Goal: Task Accomplishment & Management: Use online tool/utility

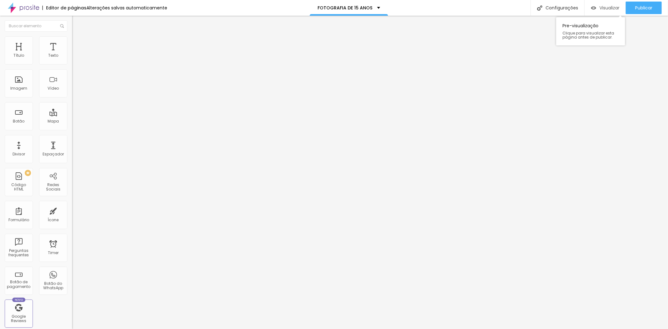
click at [609, 10] on div "Visualizar" at bounding box center [605, 7] width 29 height 5
click at [72, 43] on li "Estilo" at bounding box center [108, 39] width 72 height 6
click at [72, 49] on li "Avançado" at bounding box center [108, 46] width 72 height 6
click at [72, 248] on input "text" at bounding box center [109, 251] width 75 height 6
paste input "<img src="foto1.jpg" alt="Foto de 15 anos" class="img-hover-zoom"> <img src="fo…"
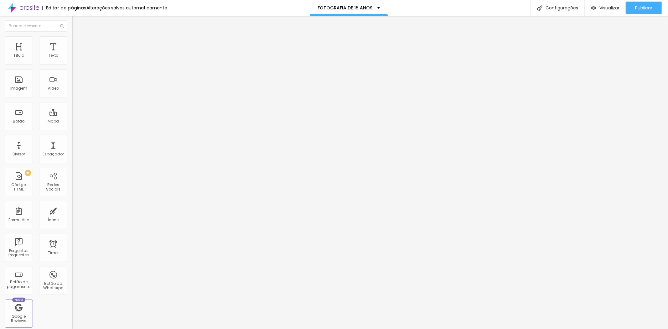
scroll to position [0, 204]
type input "<img src="foto1.jpg" alt="Foto de 15 anos" class="img-hover-zoom"> <img src="fo…"
click at [602, 10] on div "Visualizar" at bounding box center [605, 7] width 29 height 5
click at [627, 9] on button "Publicar" at bounding box center [644, 8] width 36 height 13
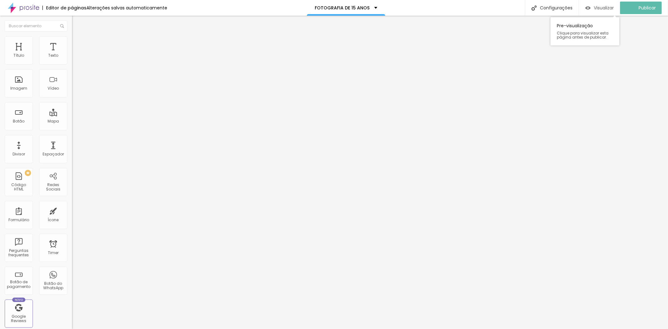
click at [591, 8] on img "button" at bounding box center [588, 7] width 5 height 5
drag, startPoint x: 0, startPoint y: 16, endPoint x: 70, endPoint y: 233, distance: 228.0
click at [0, 0] on div "222x693" at bounding box center [0, 0] width 0 height 0
click at [0, 0] on icon at bounding box center [0, 0] width 0 height 0
click at [0, 0] on img at bounding box center [0, 0] width 0 height 0
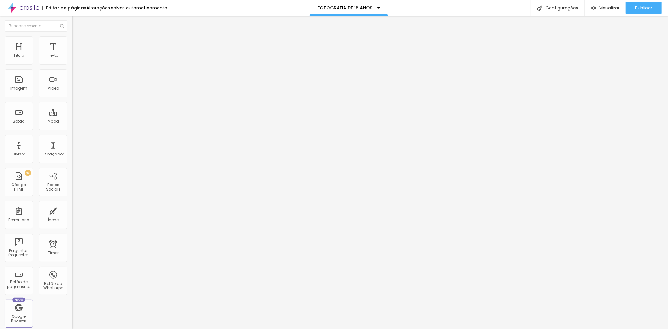
click at [72, 248] on input "<img src="foto1.jpg" alt="Foto de 15 anos" class="img-hover-zoom"> <img src="fo…" at bounding box center [109, 251] width 75 height 6
click at [72, 230] on input "text" at bounding box center [109, 233] width 75 height 6
paste input "zoom-foto-1"
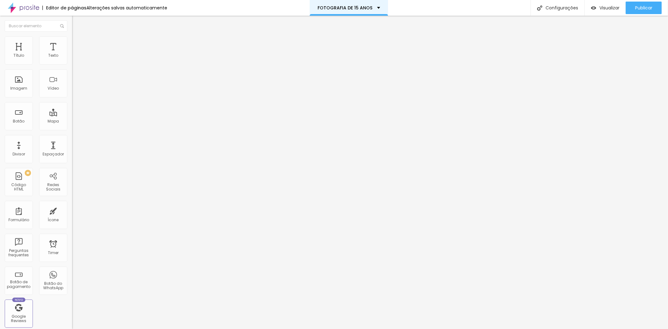
type input "zoom-foto-1"
click at [72, 248] on input "text" at bounding box center [109, 251] width 75 height 6
click at [605, 10] on span "Visualizar" at bounding box center [610, 7] width 20 height 5
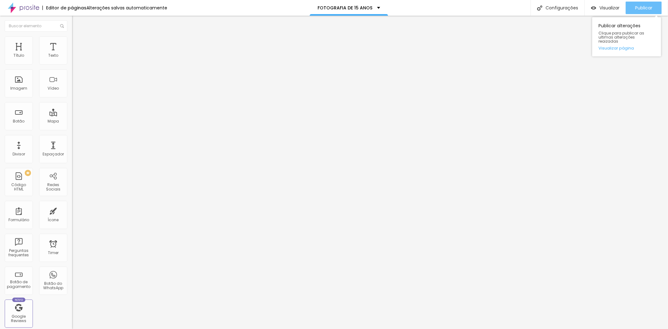
click at [642, 12] on div "Publicar" at bounding box center [643, 8] width 17 height 13
click at [606, 10] on span "Visualizar" at bounding box center [604, 7] width 20 height 5
click at [72, 230] on input "zoom-foto-1" at bounding box center [109, 233] width 75 height 6
click at [72, 311] on div "/* (Opcional) desativa transição em touch, onde hover não existe bem */ @media …" at bounding box center [158, 332] width 172 height 43
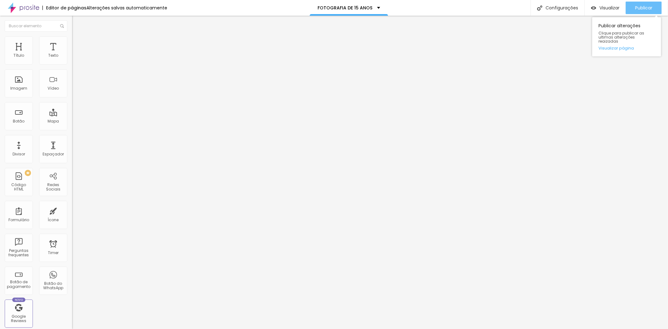
click at [638, 4] on div "Publicar" at bounding box center [643, 8] width 17 height 13
click at [614, 5] on span "Visualizar" at bounding box center [604, 7] width 20 height 5
click at [72, 63] on img at bounding box center [74, 65] width 4 height 4
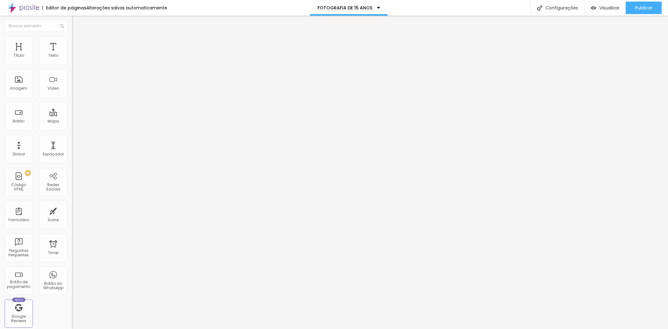
click at [626, 6] on button "Publicar" at bounding box center [644, 8] width 36 height 13
click at [78, 44] on span "Avançado" at bounding box center [88, 46] width 21 height 5
click at [72, 313] on div "/* ——— Caso o ID esteja no WRAPPER da imagem ——— */ #zoom-foto-1:not ( img ) { …" at bounding box center [158, 334] width 172 height 43
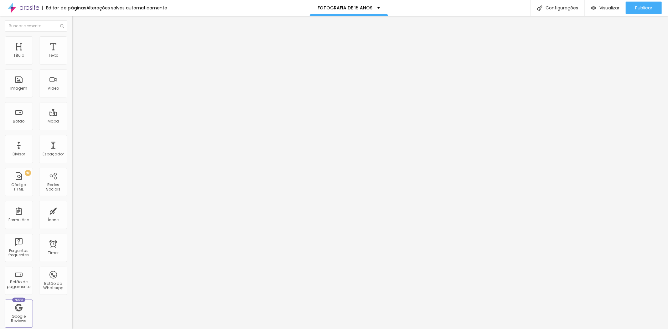
click at [72, 313] on div "/* ——— Caso o ID esteja no WRAPPER da imagem ——— */ #zoom-foto-1:not ( img ) { …" at bounding box center [158, 334] width 172 height 43
click at [72, 248] on input "text" at bounding box center [109, 251] width 75 height 6
paste input "img-hover-zoom"
type input "img-hover-zoom"
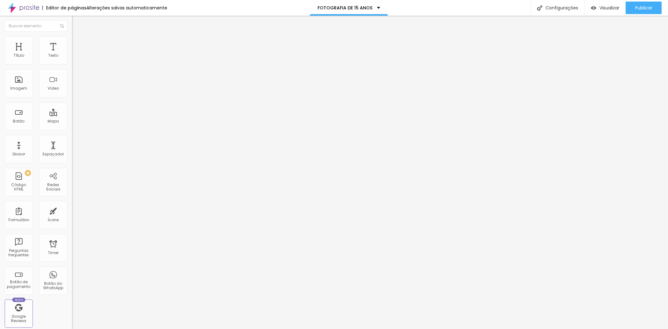
scroll to position [19, 0]
click at [643, 4] on div "Publicar" at bounding box center [643, 8] width 17 height 13
click at [608, 7] on span "Visualizar" at bounding box center [604, 7] width 20 height 5
click at [635, 7] on span "Publicar" at bounding box center [643, 7] width 17 height 5
click at [610, 9] on span "Visualizar" at bounding box center [604, 7] width 20 height 5
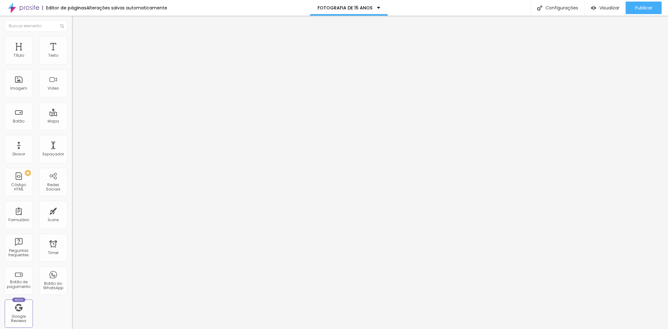
click at [72, 248] on input "img-hover-zoom" at bounding box center [109, 251] width 75 height 6
click at [72, 311] on div ".img-hover-zoom { display : block ; transform-origin : center center ; transiti…" at bounding box center [154, 332] width 164 height 43
click at [634, 8] on button "Publicar" at bounding box center [644, 8] width 36 height 13
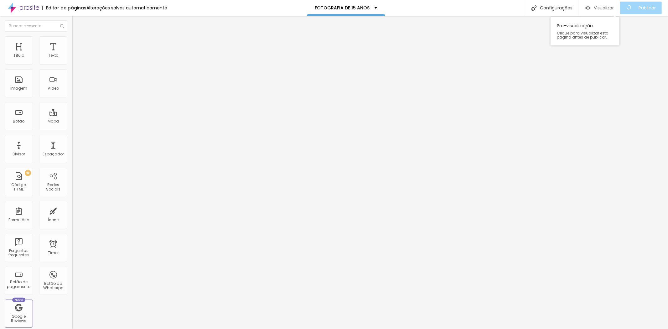
click at [612, 13] on div "Visualizar" at bounding box center [600, 8] width 29 height 13
click at [72, 313] on div "display : block ; transform-origin : center center ; transition : transform .3s…" at bounding box center [108, 334] width 72 height 43
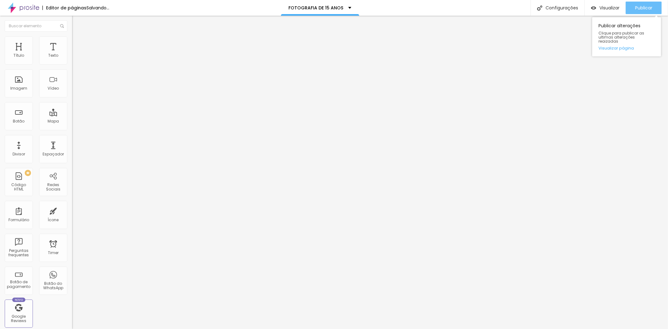
click at [640, 11] on div "Publicar" at bounding box center [643, 8] width 17 height 13
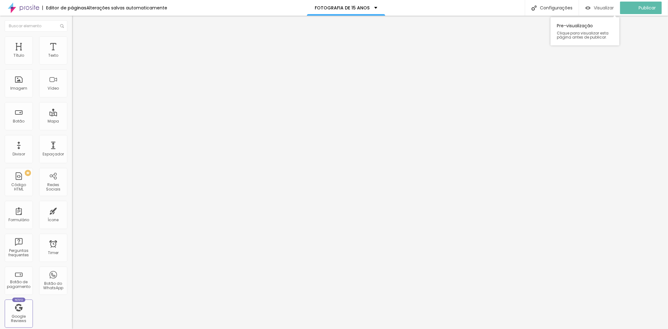
click at [597, 10] on div "Visualizar" at bounding box center [600, 7] width 29 height 5
click at [613, 7] on span "Visualizar" at bounding box center [610, 7] width 20 height 5
click at [634, 11] on button "Publicar" at bounding box center [644, 8] width 36 height 13
click at [75, 58] on icon "button" at bounding box center [77, 57] width 4 height 4
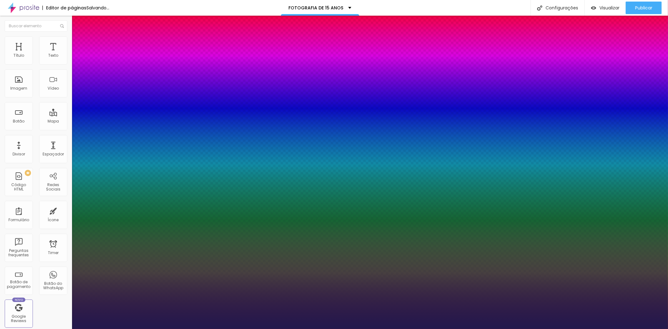
type input "1"
click at [668, 329] on div at bounding box center [334, 329] width 668 height 0
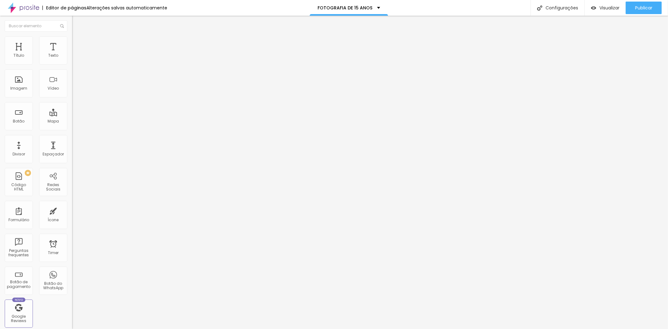
click at [72, 60] on button "button" at bounding box center [76, 57] width 9 height 7
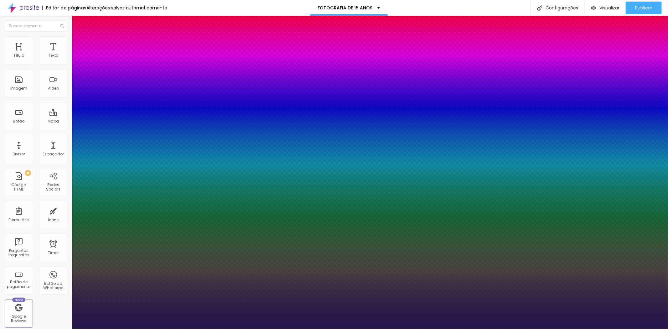
type input "1"
click at [66, 329] on div at bounding box center [334, 329] width 668 height 0
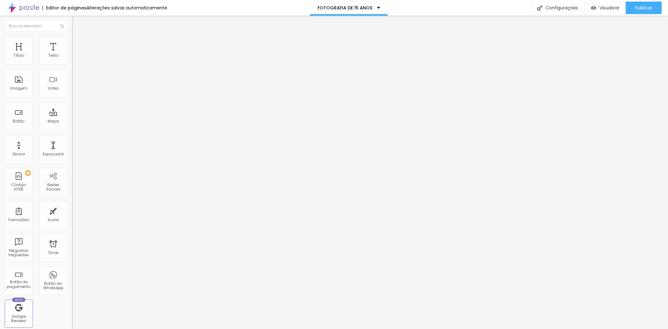
click at [75, 58] on icon "button" at bounding box center [77, 57] width 4 height 4
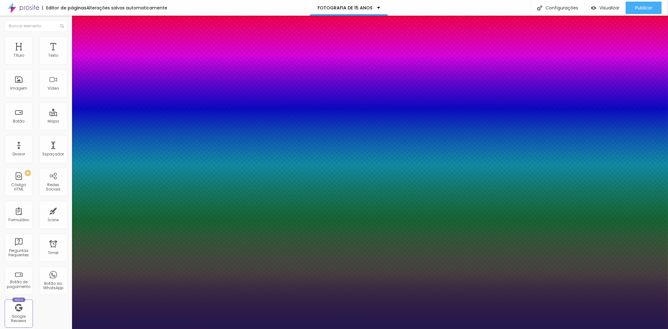
type input "1"
type input "8"
type input "1"
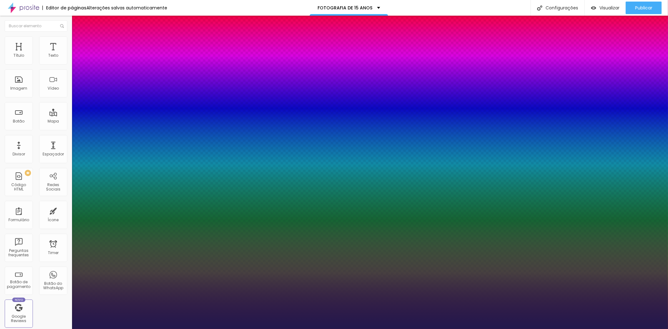
type input "1"
type input "8"
type input "1"
type input "18"
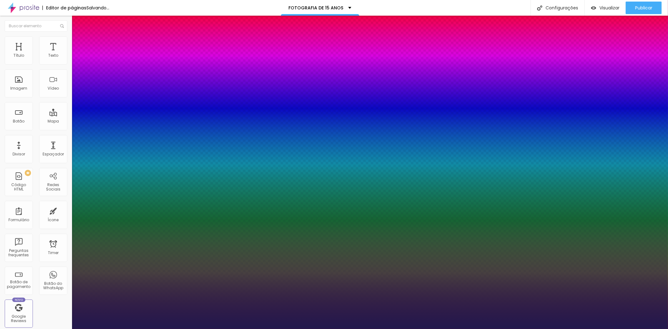
type input "1"
type input "18"
drag, startPoint x: 139, startPoint y: 152, endPoint x: 142, endPoint y: 151, distance: 3.5
type input "1"
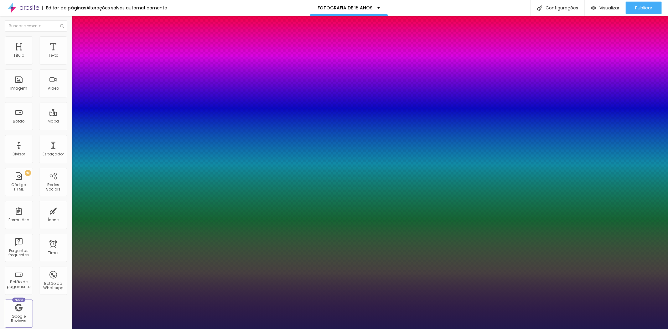
type input "1"
type input "1.5"
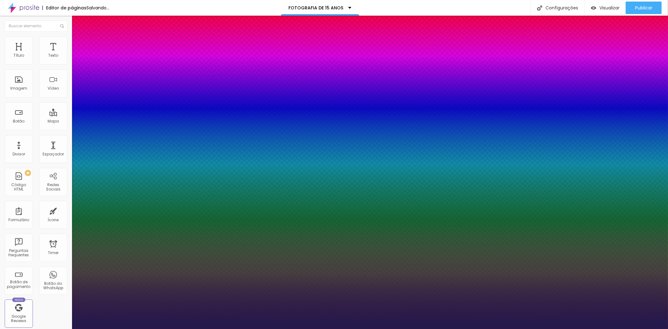
type input "1"
type input "1.5"
click at [610, 329] on div at bounding box center [334, 329] width 668 height 0
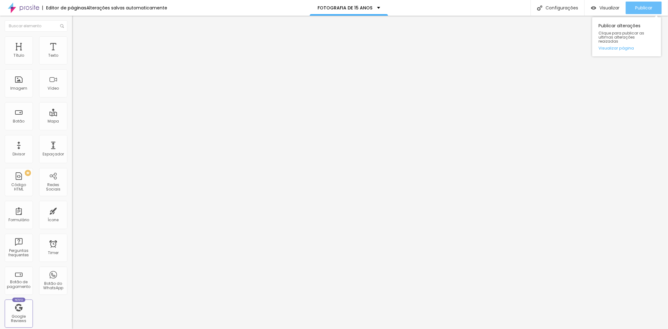
click at [638, 5] on span "Publicar" at bounding box center [643, 7] width 17 height 5
click at [614, 8] on span "Visualizar" at bounding box center [604, 7] width 20 height 5
click at [77, 21] on img "button" at bounding box center [79, 22] width 5 height 5
click at [75, 58] on icon "button" at bounding box center [77, 57] width 4 height 4
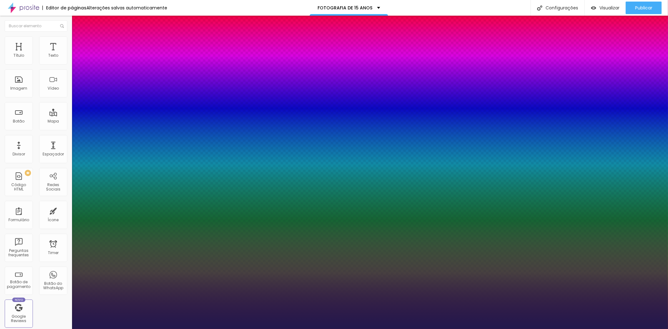
type input "1"
type input "1.6"
type input "1"
type input "1.7"
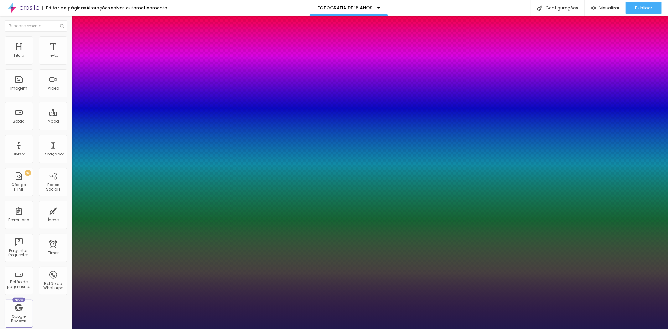
type input "1.7"
type input "1"
type input "1.8"
type input "1"
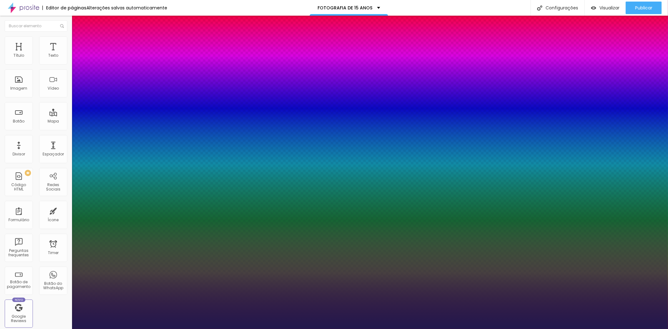
type input "1.9"
type input "1"
type input "2"
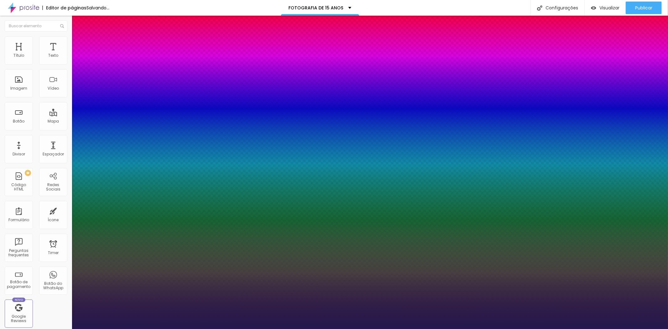
type input "1"
drag, startPoint x: 113, startPoint y: 150, endPoint x: 144, endPoint y: 154, distance: 31.2
type input "2"
click at [332, 329] on div at bounding box center [334, 329] width 668 height 0
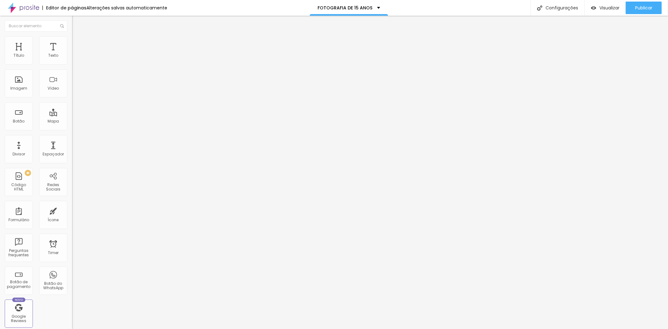
click at [72, 60] on button "button" at bounding box center [76, 57] width 9 height 7
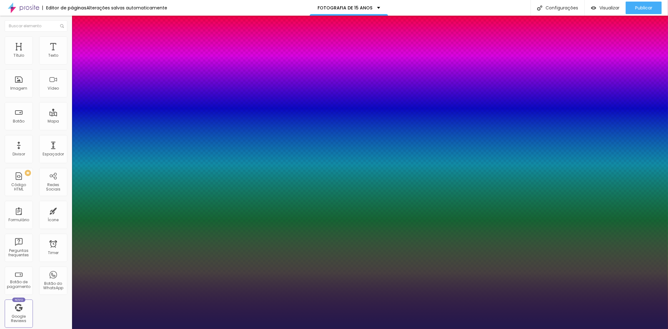
type input "1"
type input "8"
type input "2"
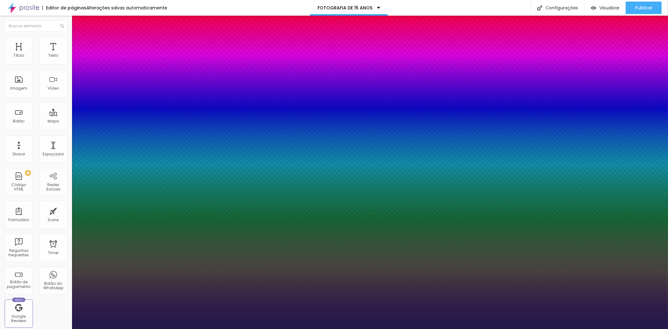
type input "1"
type input "20"
type input "1"
type input "20"
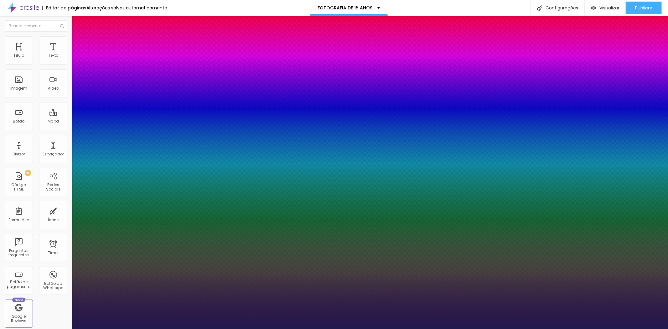
click at [377, 329] on div at bounding box center [334, 329] width 668 height 0
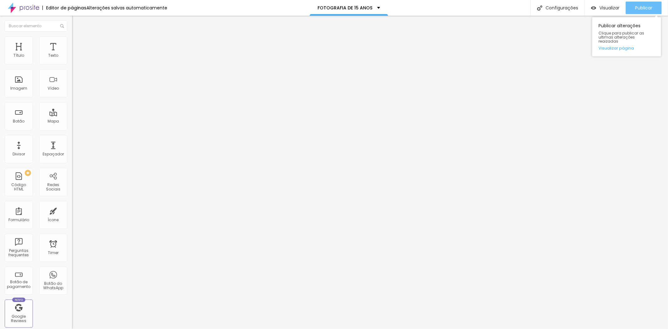
click at [638, 10] on span "Publicar" at bounding box center [643, 7] width 17 height 5
click at [72, 60] on button "button" at bounding box center [76, 57] width 9 height 7
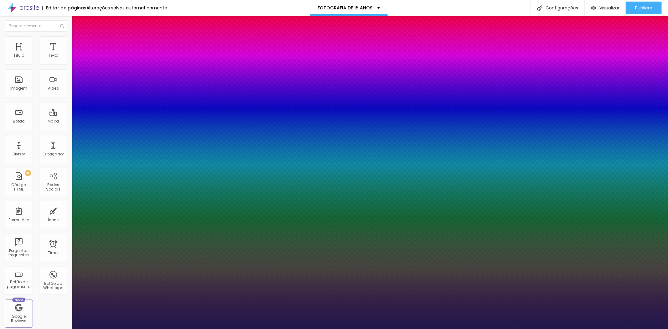
type input "1"
click at [303, 329] on div at bounding box center [334, 329] width 668 height 0
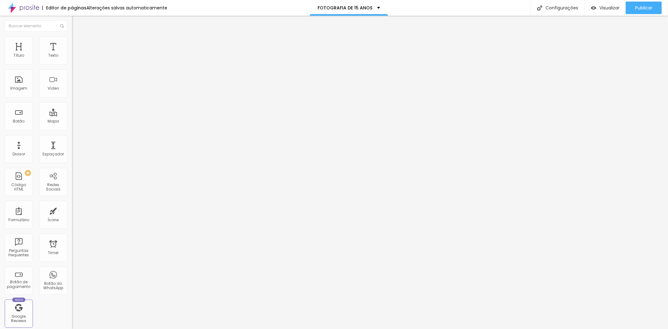
type input "38"
type input "118"
type input "141"
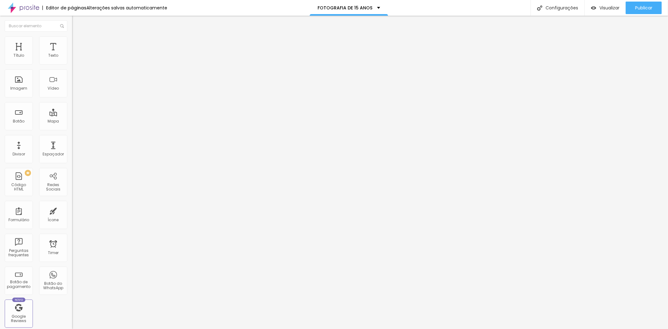
type input "141"
type input "130"
type input "101"
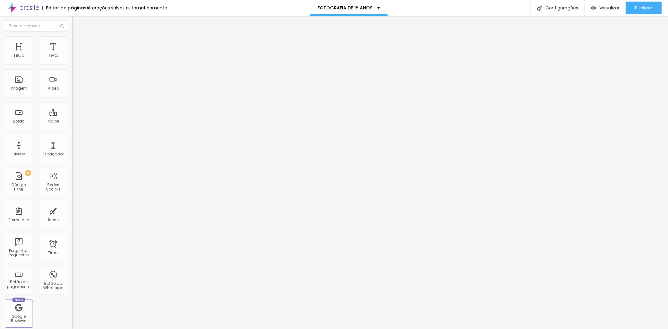
type input "95"
type input "90"
type input "84"
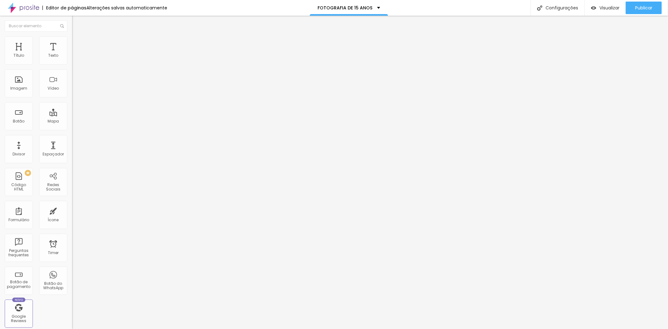
type input "84"
type input "72"
type input "67"
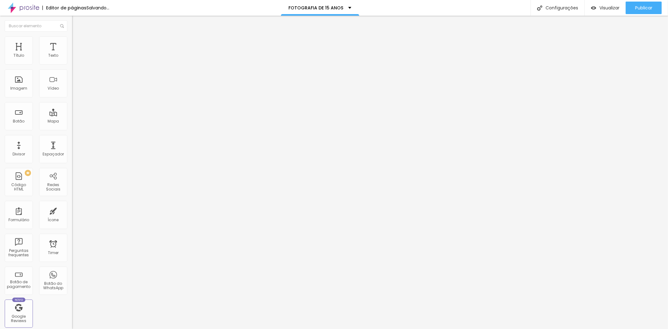
type input "55"
drag, startPoint x: 22, startPoint y: 60, endPoint x: 17, endPoint y: 62, distance: 5.6
type input "55"
click at [72, 115] on input "range" at bounding box center [92, 117] width 40 height 5
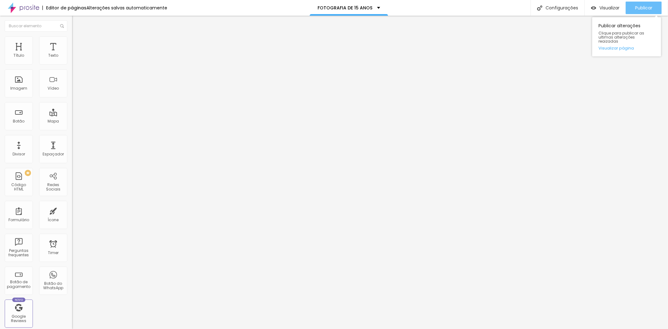
click at [630, 8] on button "Publicar" at bounding box center [644, 8] width 36 height 13
click at [608, 8] on span "Visualizar" at bounding box center [604, 7] width 20 height 5
click at [636, 11] on div "Publicar" at bounding box center [643, 8] width 17 height 13
click at [639, 5] on span "Publicar" at bounding box center [643, 7] width 17 height 5
click at [635, 8] on span "Publicar" at bounding box center [643, 7] width 17 height 5
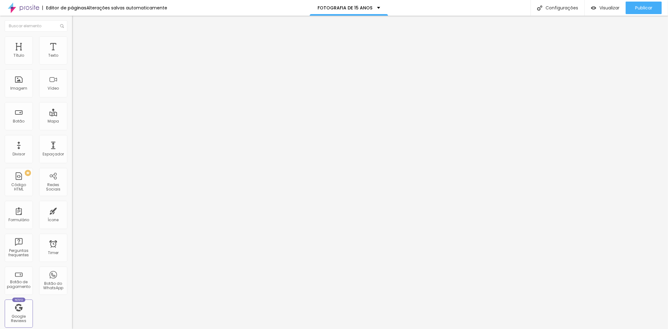
click at [72, 60] on button "button" at bounding box center [76, 57] width 9 height 7
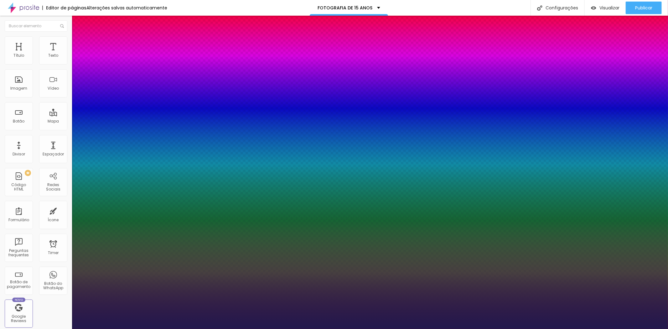
type input "1"
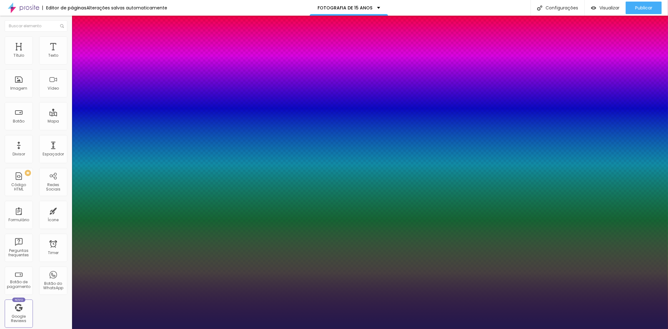
type input "2"
type input "8"
type input "1"
type input "22"
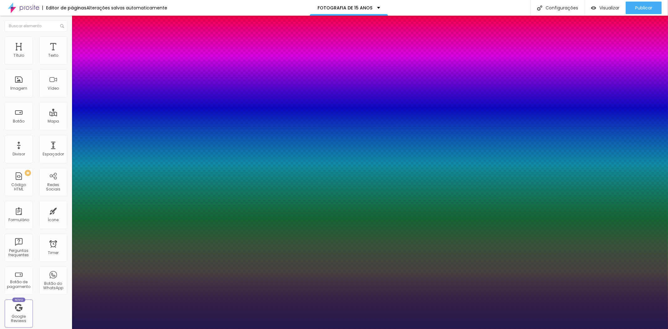
type input "1"
type input "22"
click at [7, 329] on div at bounding box center [334, 329] width 668 height 0
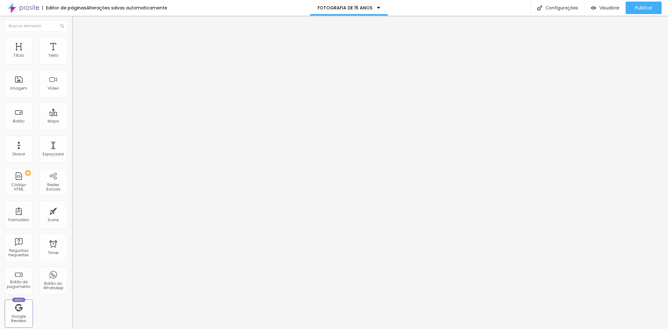
click at [77, 22] on img "button" at bounding box center [79, 22] width 5 height 5
click at [631, 9] on button "Publicar" at bounding box center [644, 8] width 36 height 13
click at [606, 8] on span "Visualizar" at bounding box center [604, 7] width 20 height 5
click at [72, 94] on button "button" at bounding box center [76, 90] width 9 height 7
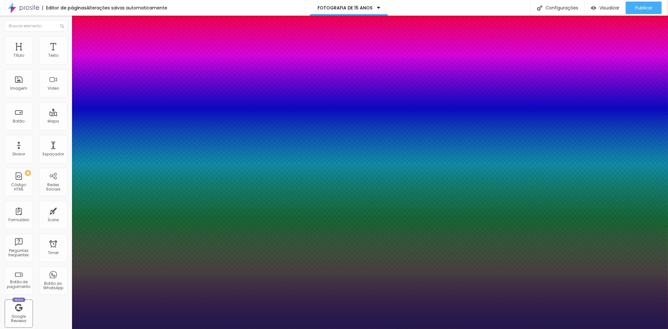
type input "1"
click at [175, 329] on div at bounding box center [334, 329] width 668 height 0
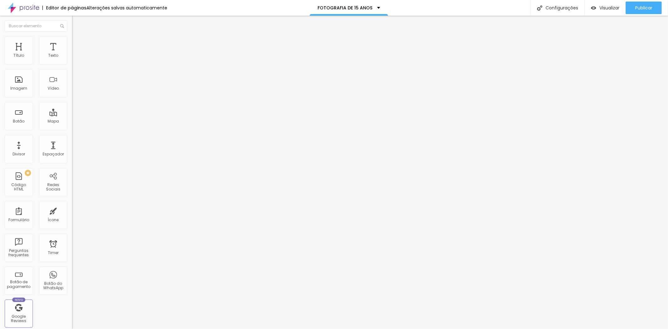
click at [72, 64] on span "Titulo 3" at bounding box center [81, 60] width 18 height 5
click at [75, 92] on icon "button" at bounding box center [77, 90] width 4 height 4
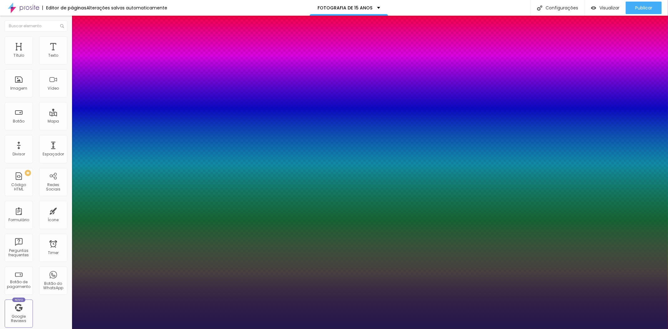
type input "1"
type input "8"
type input "4"
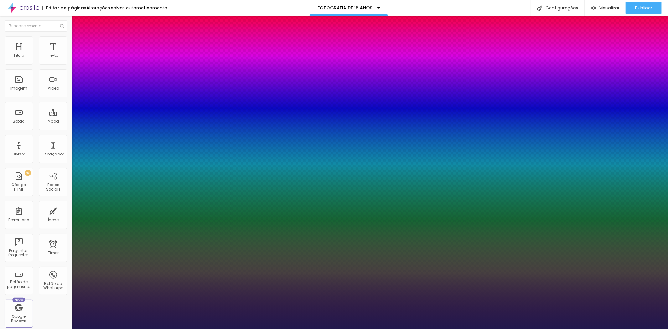
type input "1"
type input "8"
type input "1"
type input "43"
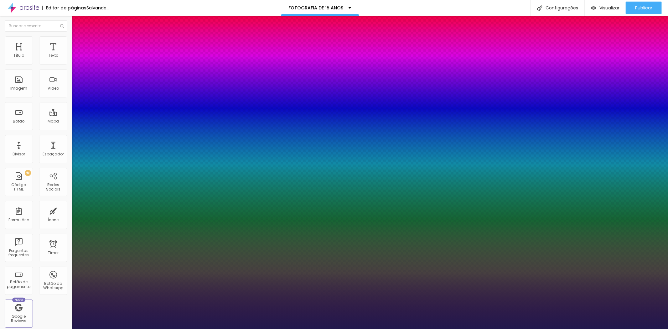
type input "1"
type input "43"
click at [278, 329] on div at bounding box center [334, 329] width 668 height 0
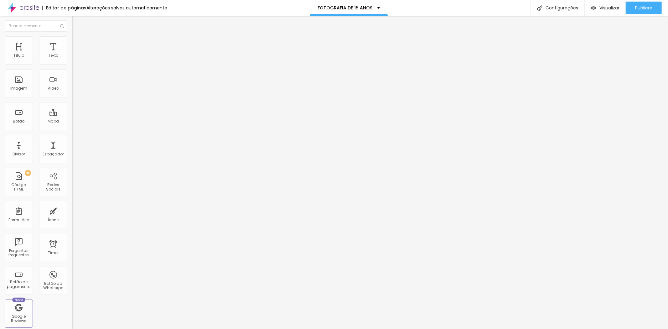
click at [72, 94] on button "button" at bounding box center [76, 90] width 9 height 7
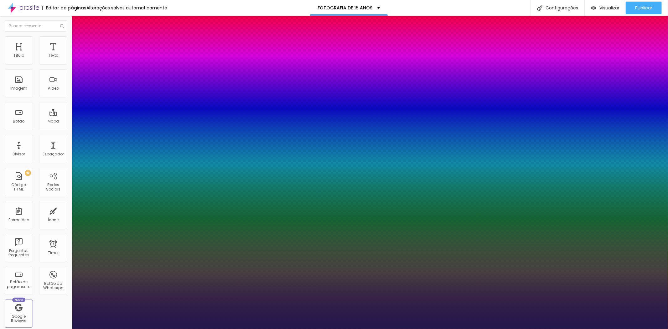
type input "1"
click at [190, 329] on div at bounding box center [334, 329] width 668 height 0
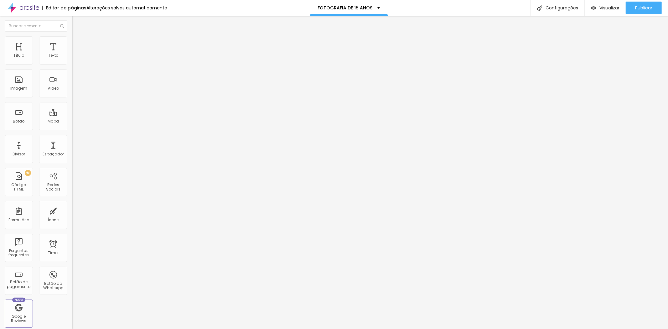
click at [72, 94] on button "button" at bounding box center [76, 90] width 9 height 7
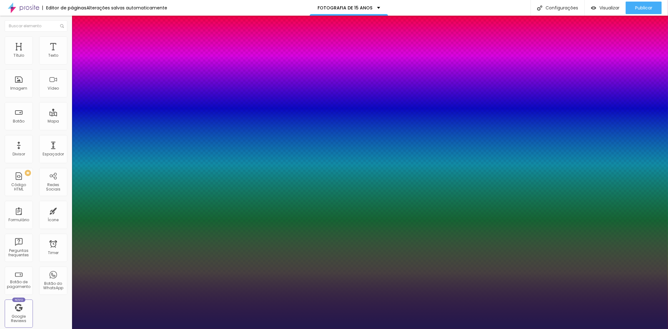
type input "1"
select select "PlayfairDisplay"
type input "1"
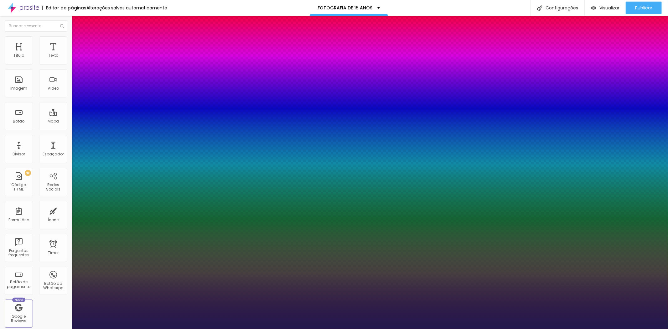
click at [166, 329] on div at bounding box center [334, 329] width 668 height 0
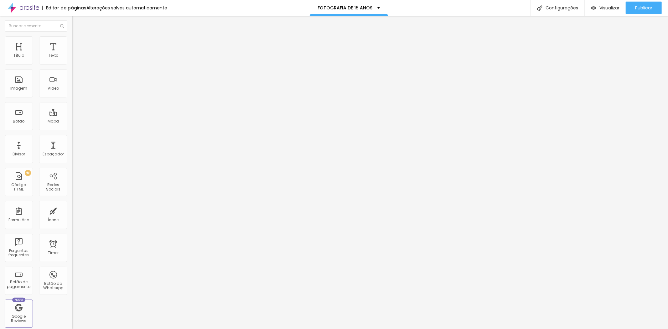
click at [75, 92] on icon "button" at bounding box center [77, 90] width 4 height 4
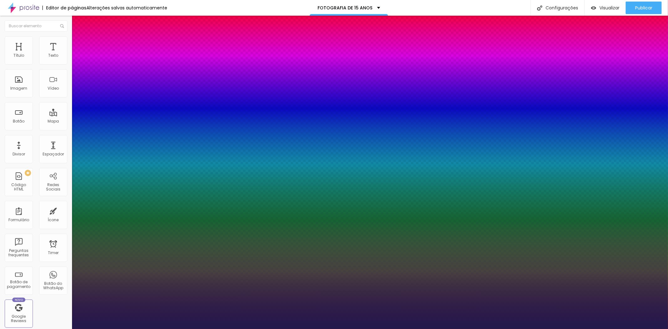
type input "1"
type input "8"
type input "3"
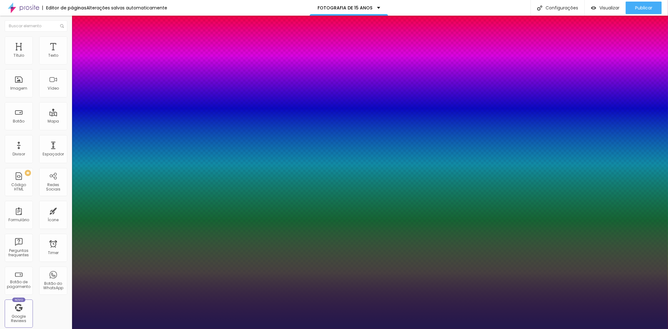
type input "1"
type input "30"
type input "1"
type input "30"
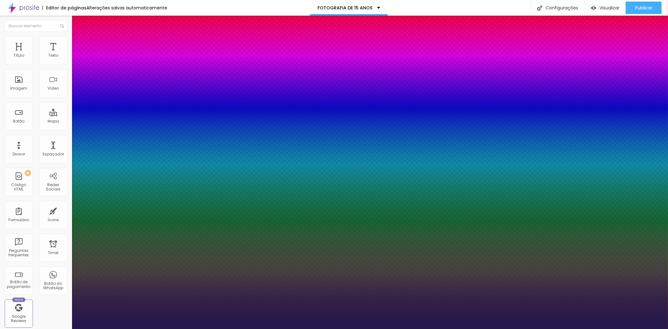
click at [275, 329] on div at bounding box center [334, 329] width 668 height 0
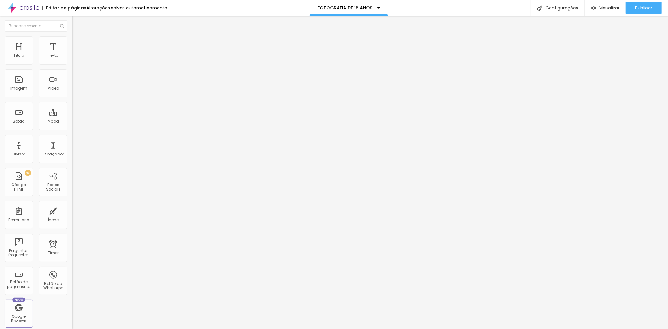
click at [72, 60] on button "button" at bounding box center [76, 57] width 9 height 7
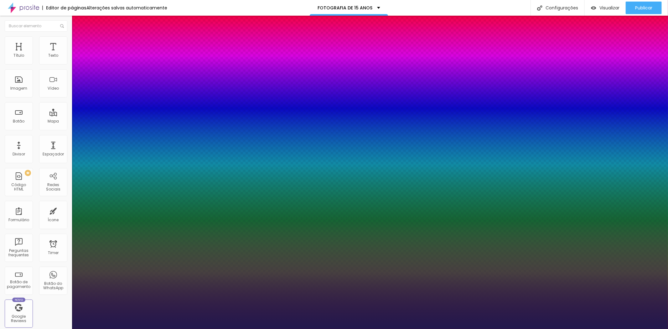
type input "1"
type input "8"
type input "2"
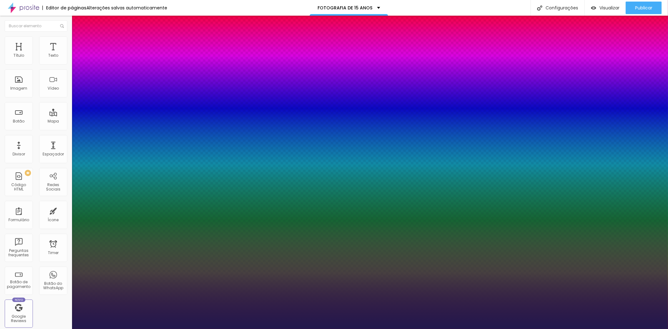
type input "1"
type input "20"
type input "1"
type input "20"
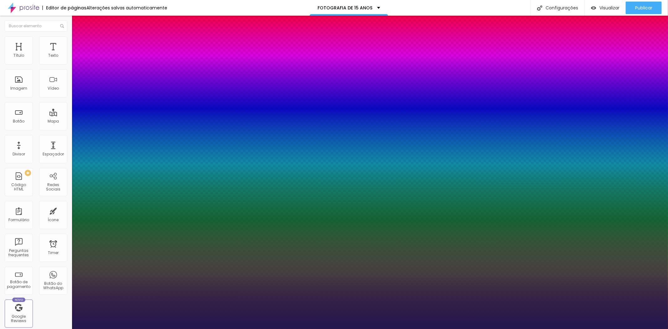
type input "1"
select select "PlayfairDisplay"
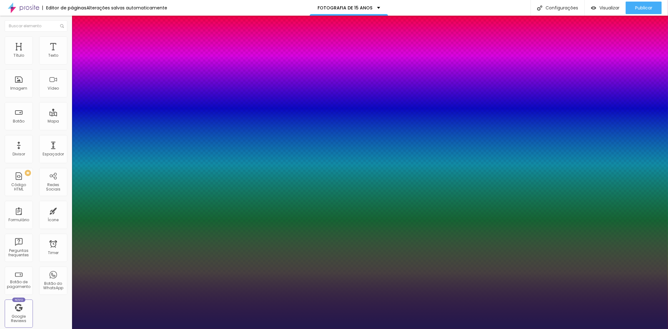
type input "1"
type input "8"
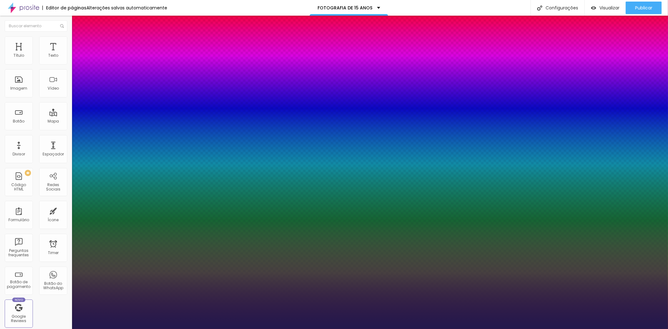
type input "1"
type input "18"
type input "1"
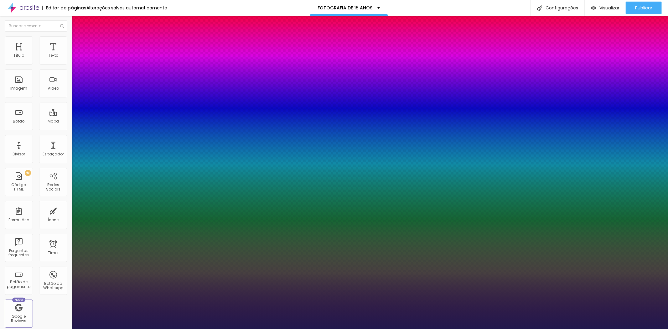
type input "18"
drag, startPoint x: 139, startPoint y: 152, endPoint x: 143, endPoint y: 151, distance: 3.8
type input "1"
type input "1.5"
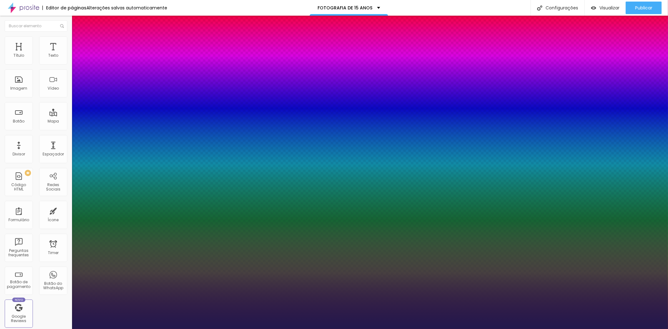
type input "1.5"
drag, startPoint x: 144, startPoint y: 152, endPoint x: 149, endPoint y: 151, distance: 4.1
type input "1"
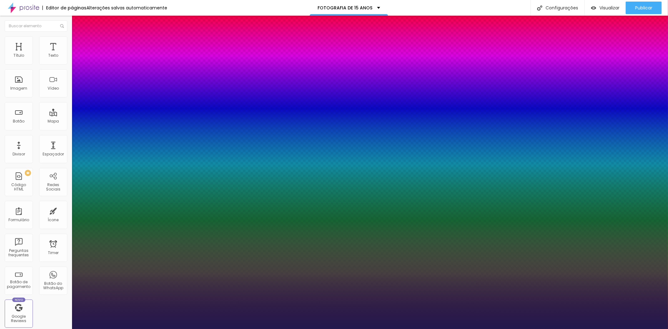
type input "1"
type input "0.5"
type input "0"
type input "1"
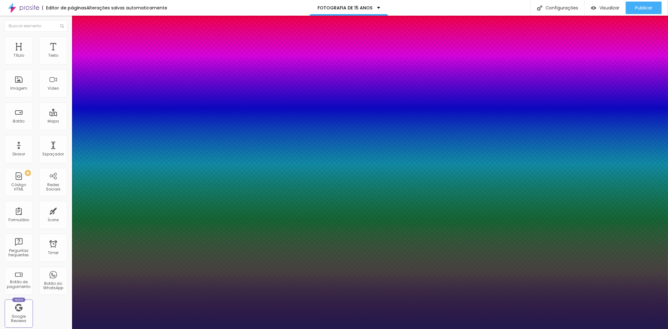
type input "2"
type input "02"
type input "1"
type input "02"
click at [317, 329] on div at bounding box center [334, 329] width 668 height 0
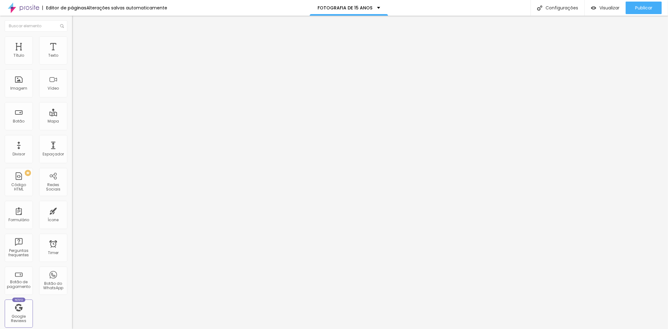
drag, startPoint x: 3, startPoint y: 22, endPoint x: 6, endPoint y: 24, distance: 4.1
click at [72, 23] on button "Editar Seção" at bounding box center [108, 23] width 72 height 14
click at [77, 24] on img "button" at bounding box center [79, 22] width 5 height 5
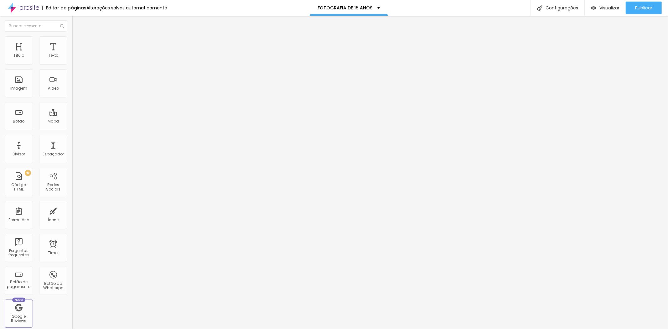
click at [75, 58] on icon "button" at bounding box center [75, 57] width 1 height 1
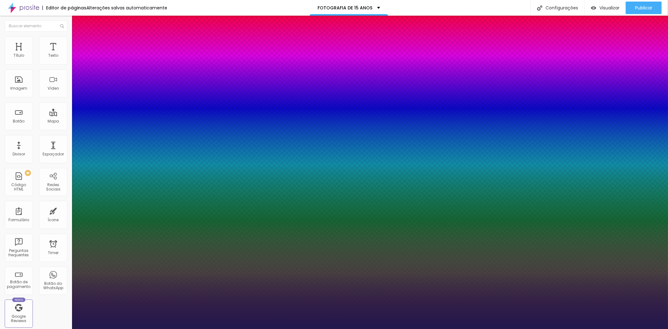
type input "1"
click at [211, 329] on div at bounding box center [334, 329] width 668 height 0
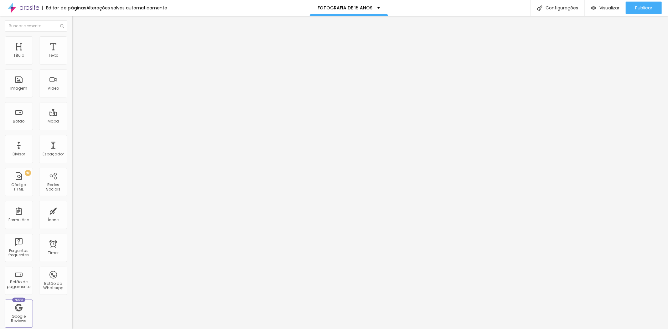
click at [72, 60] on button "button" at bounding box center [76, 57] width 9 height 7
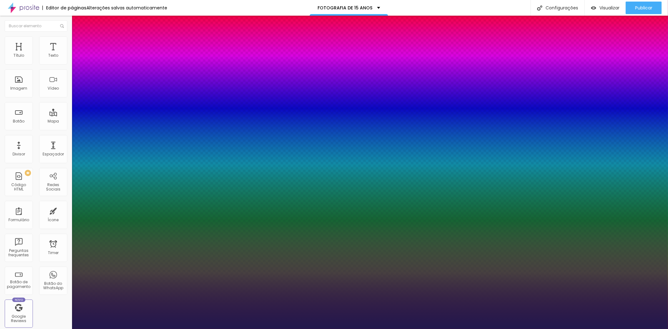
type input "1"
select select "PlayfairDisplay"
type input "1"
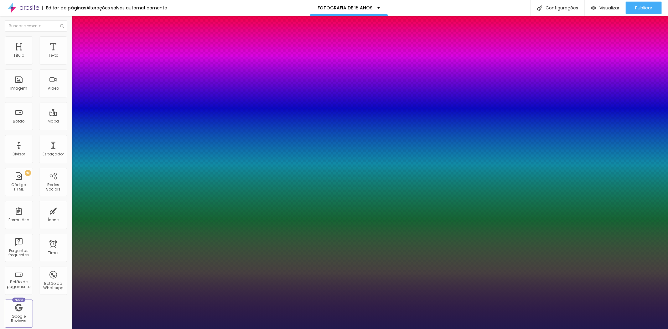
click at [233, 329] on div at bounding box center [334, 329] width 668 height 0
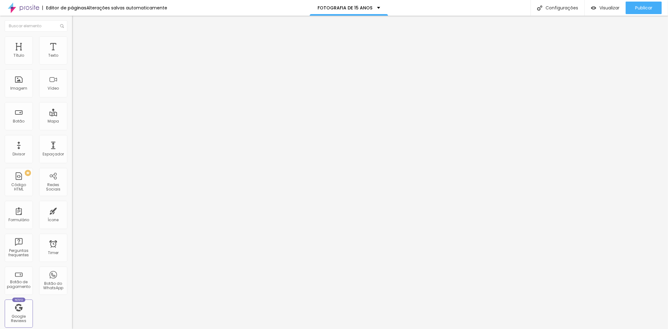
click at [77, 21] on img "button" at bounding box center [79, 22] width 5 height 5
click at [77, 24] on img "button" at bounding box center [79, 22] width 5 height 5
click at [77, 23] on img "button" at bounding box center [79, 22] width 5 height 5
click at [77, 21] on img "button" at bounding box center [79, 22] width 5 height 5
type input "21"
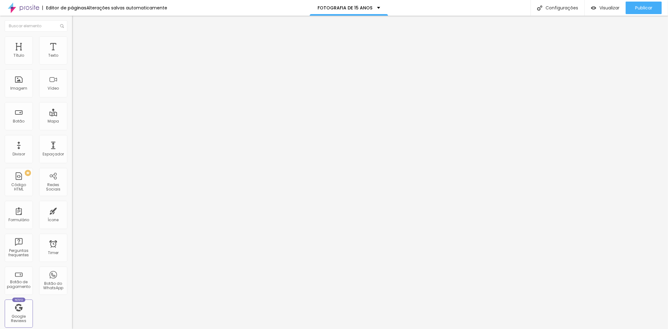
type input "21"
type input "67"
type input "141"
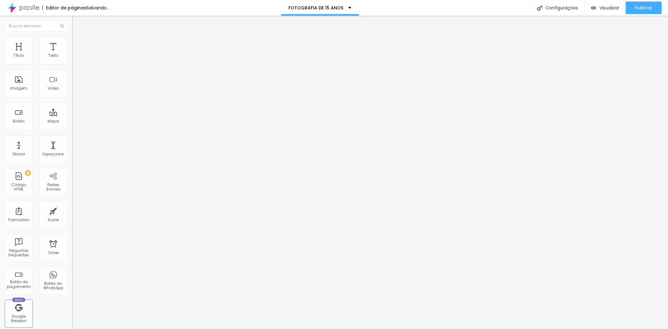
type input "147"
type input "118"
type input "112"
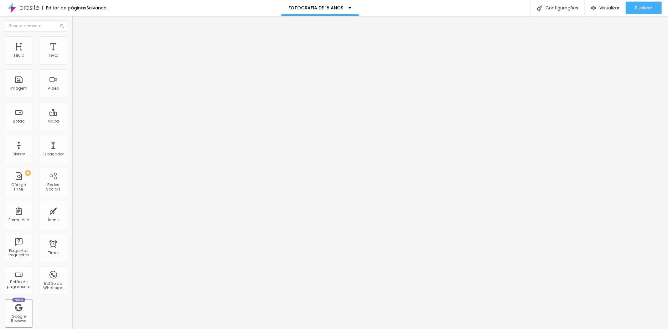
type input "112"
type input "118"
type input "130"
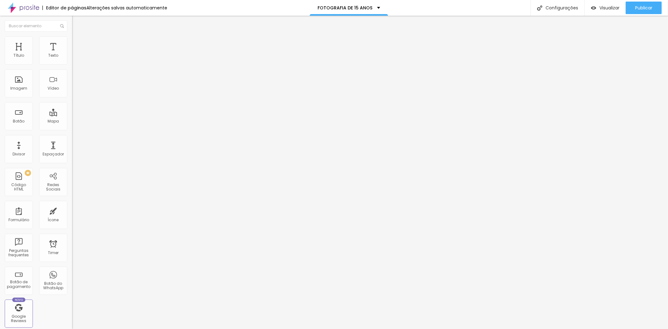
type input "135"
type input "141"
type input "135"
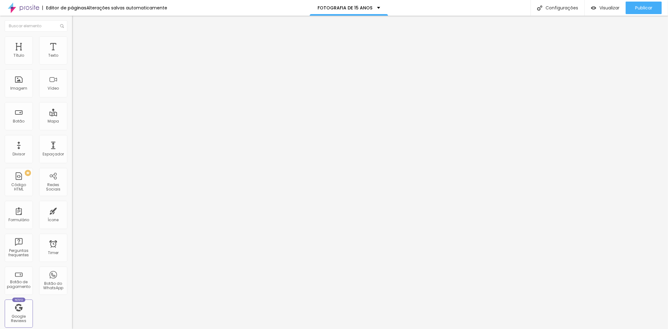
type input "135"
click at [72, 115] on input "range" at bounding box center [92, 117] width 40 height 5
type input "164"
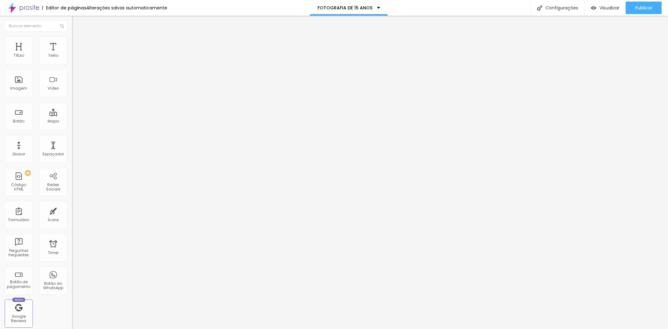
type input "187"
type input "193"
type input "204"
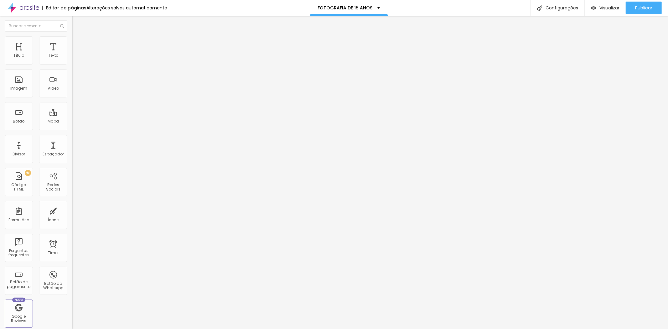
type input "204"
type input "210"
type input "227"
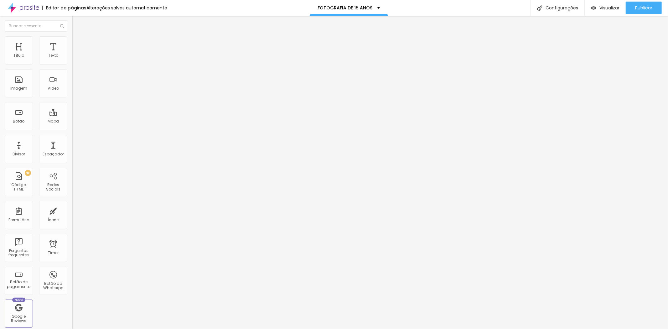
type input "244"
type input "250"
type input "256"
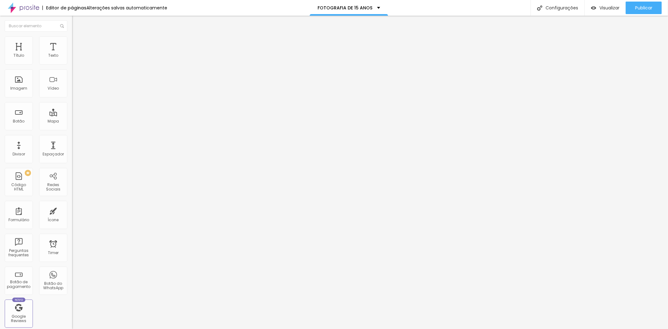
type input "256"
type input "250"
type input "244"
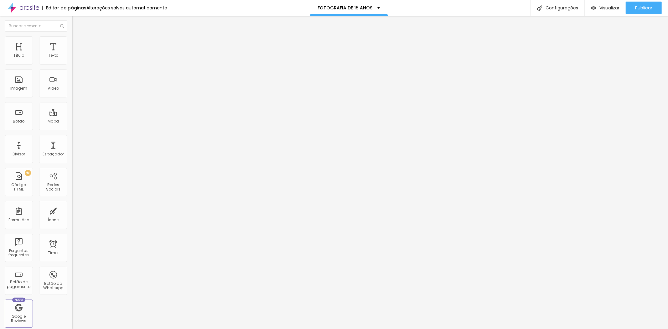
type input "250"
drag, startPoint x: 23, startPoint y: 60, endPoint x: 29, endPoint y: 58, distance: 6.2
type input "250"
click at [72, 115] on input "range" at bounding box center [92, 117] width 40 height 5
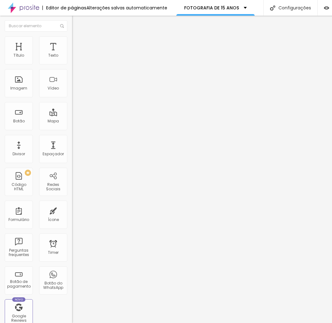
click at [72, 60] on button "button" at bounding box center [76, 57] width 9 height 7
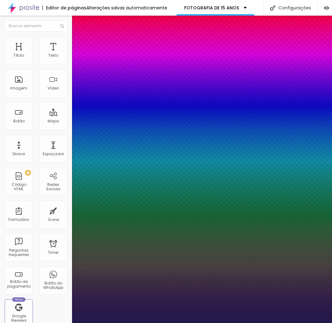
type input "1"
click at [171, 323] on div at bounding box center [166, 323] width 332 height 0
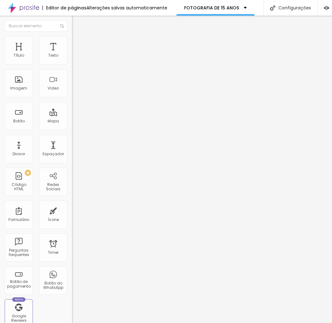
click at [75, 58] on icon "button" at bounding box center [77, 57] width 4 height 4
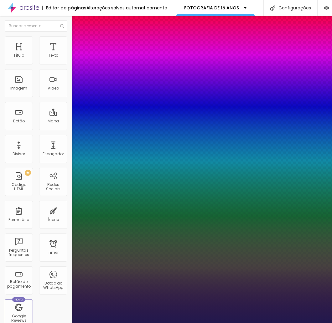
type input "1"
select select "AbrilFatface-Regular"
type input "1"
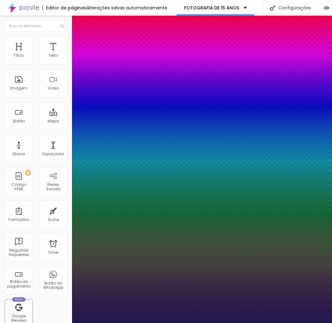
select select "Actor-Regular"
type input "1"
click at [200, 323] on div at bounding box center [166, 323] width 332 height 0
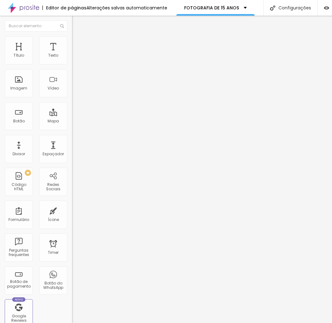
click at [72, 60] on button "button" at bounding box center [76, 57] width 9 height 7
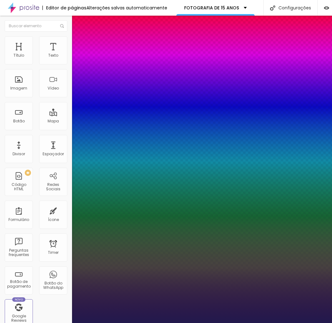
type input "1"
select select "Alice"
type input "1"
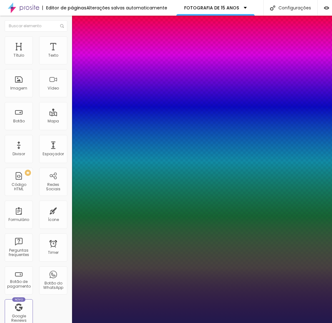
type input "8"
type input "1"
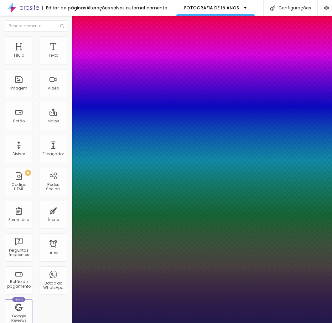
type input "18"
type input "1"
type input "18"
click at [272, 323] on div at bounding box center [166, 323] width 332 height 0
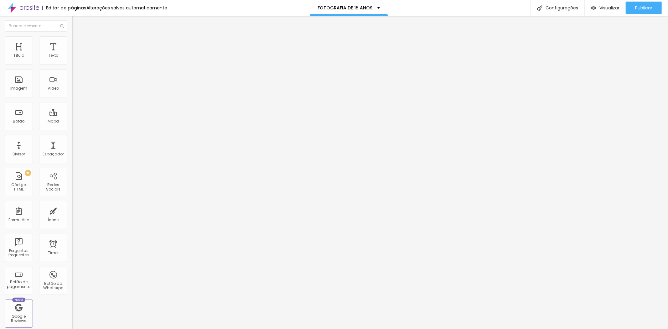
type input "273"
type input "279"
type input "285"
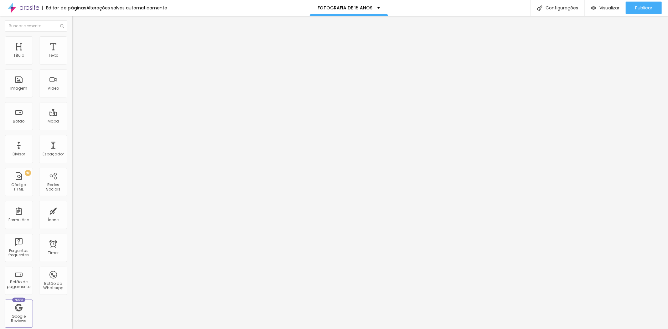
type input "285"
type input "262"
type input "250"
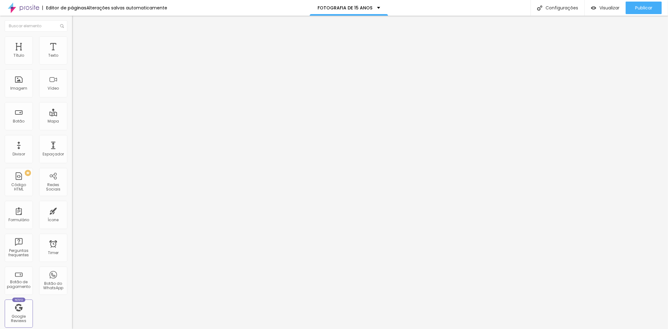
type input "262"
type input "256"
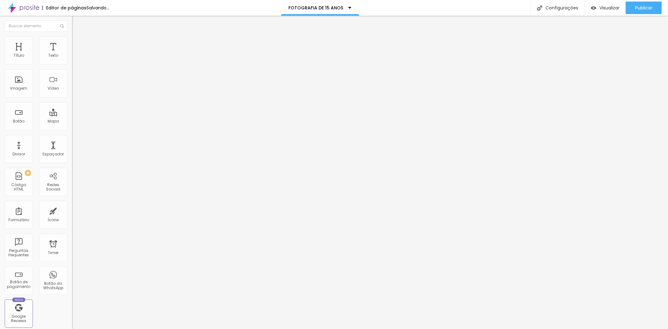
click at [72, 115] on input "range" at bounding box center [92, 117] width 40 height 5
click at [78, 43] on span "Estilo" at bounding box center [83, 40] width 10 height 5
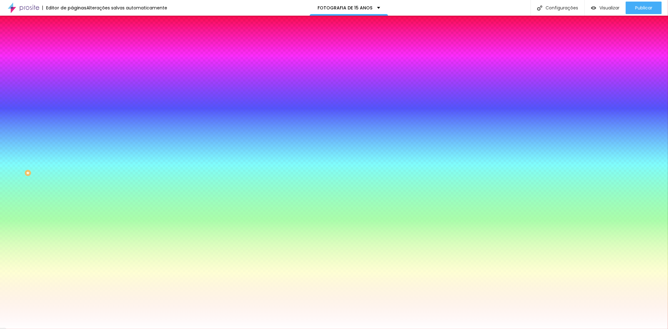
click at [72, 85] on div at bounding box center [108, 85] width 72 height 0
drag, startPoint x: 13, startPoint y: 121, endPoint x: 8, endPoint y: 126, distance: 6.7
click at [72, 92] on div at bounding box center [108, 92] width 72 height 0
click at [72, 126] on div "Imagem de fundo Adicionar imagem Efeito da Imagem Nenhum Nenhum Parallax Cor de…" at bounding box center [108, 89] width 72 height 81
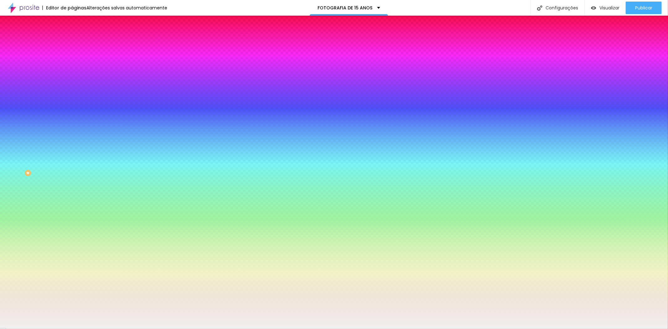
click at [72, 85] on div at bounding box center [108, 85] width 72 height 0
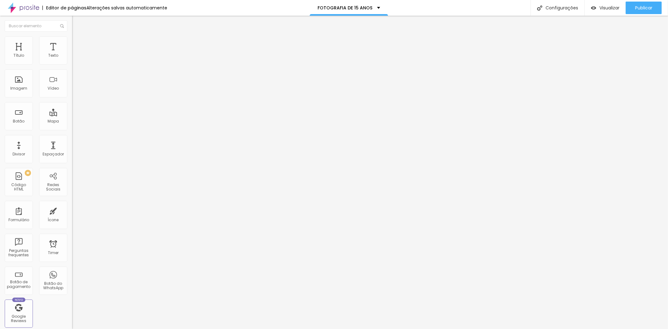
click at [78, 43] on span "Estilo" at bounding box center [83, 40] width 10 height 5
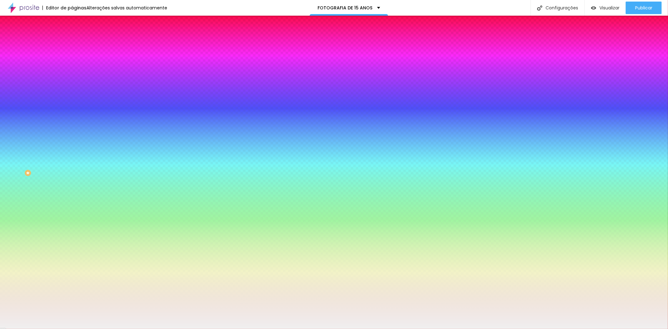
click at [72, 85] on div at bounding box center [108, 85] width 72 height 0
drag, startPoint x: 11, startPoint y: 125, endPoint x: 13, endPoint y: 119, distance: 6.0
click at [72, 123] on div "Imagem de fundo Adicionar imagem Efeito da Imagem Nenhum Nenhum Parallax Cor de…" at bounding box center [108, 89] width 72 height 81
type input "#F5F5F5"
click at [72, 92] on input "#F5F5F5" at bounding box center [109, 88] width 75 height 6
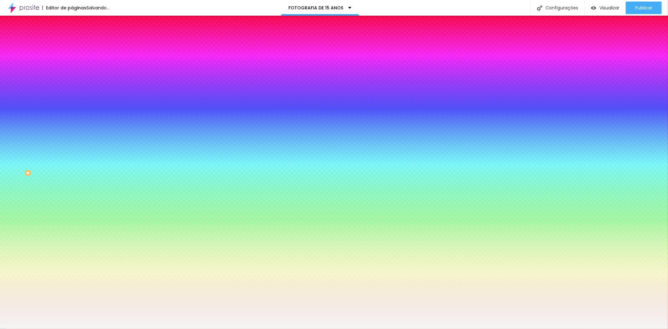
click at [72, 92] on input "#F5F5F5" at bounding box center [109, 88] width 75 height 6
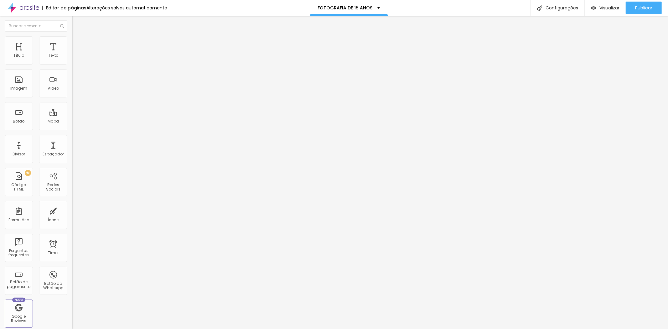
click at [78, 43] on span "Estilo" at bounding box center [83, 40] width 10 height 5
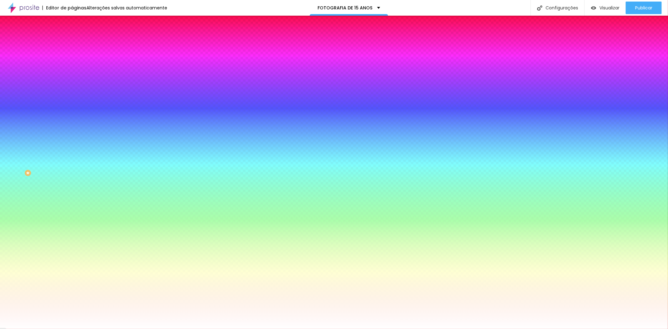
click at [72, 92] on input "#FFFFFF" at bounding box center [109, 88] width 75 height 6
paste input "5F5F5"
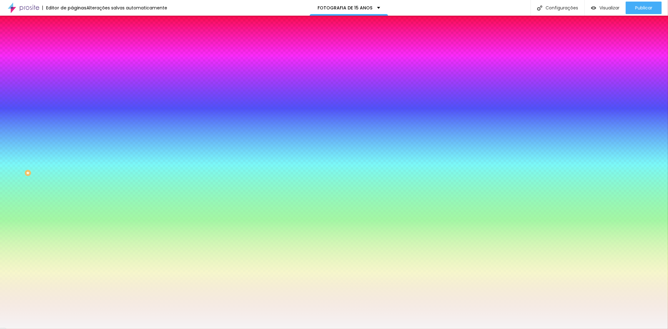
type input "#F5F5F5"
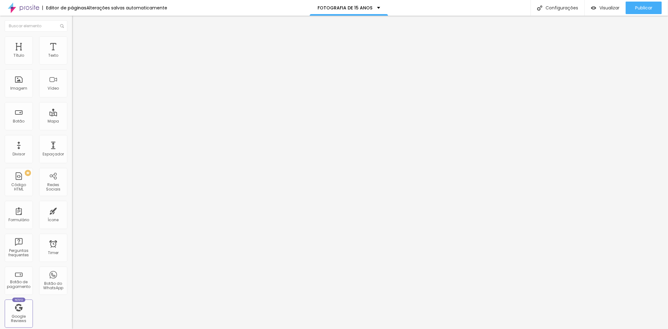
click at [72, 60] on button "button" at bounding box center [76, 57] width 9 height 7
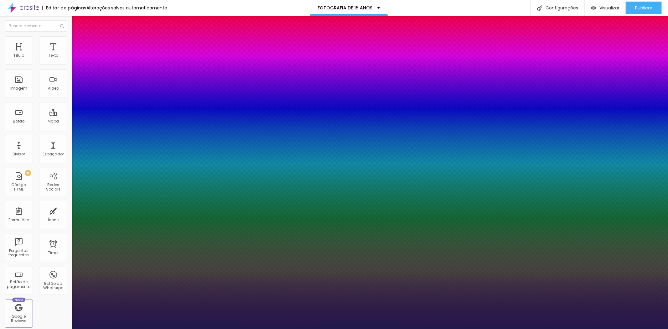
type input "1"
type input "19"
type input "1"
type input "20"
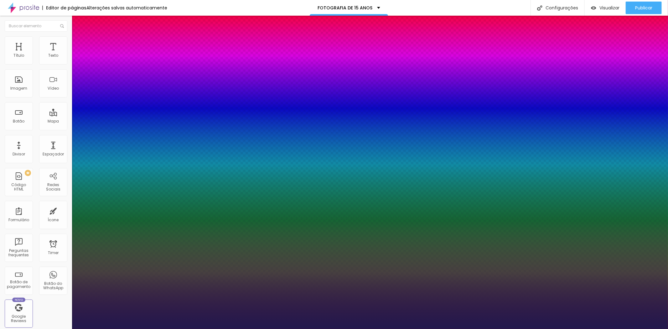
type input "20"
type input "1"
type input "21"
type input "1"
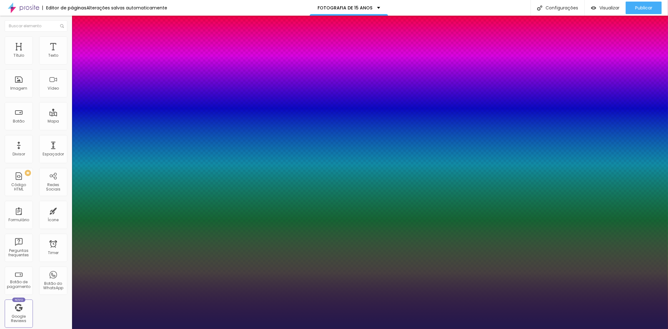
type input "22"
type input "1"
type input "23"
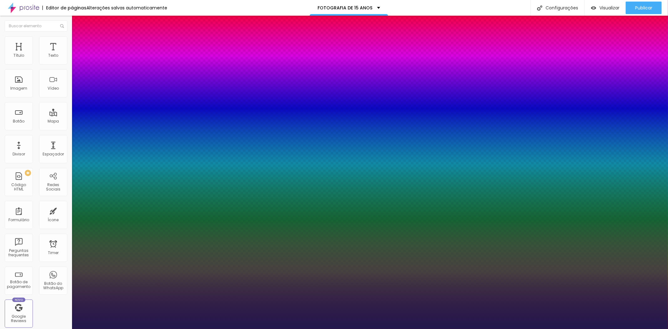
type input "1"
type input "24"
type input "1"
type input "25"
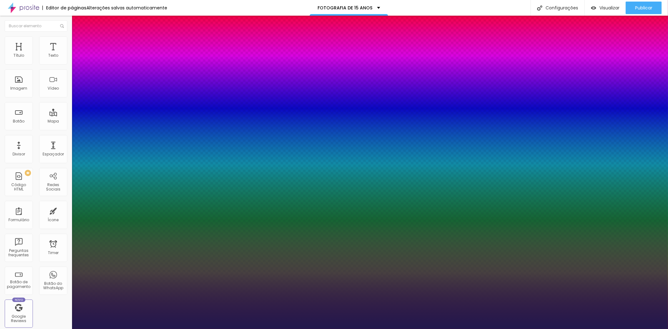
type input "25"
type input "1"
drag, startPoint x: 86, startPoint y: 105, endPoint x: 89, endPoint y: 104, distance: 3.9
type input "25"
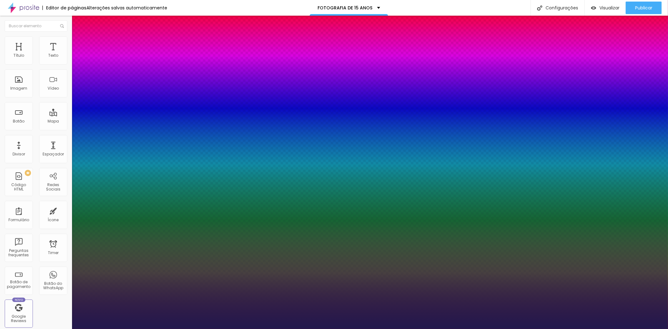
type input "1"
click at [123, 329] on div at bounding box center [334, 329] width 668 height 0
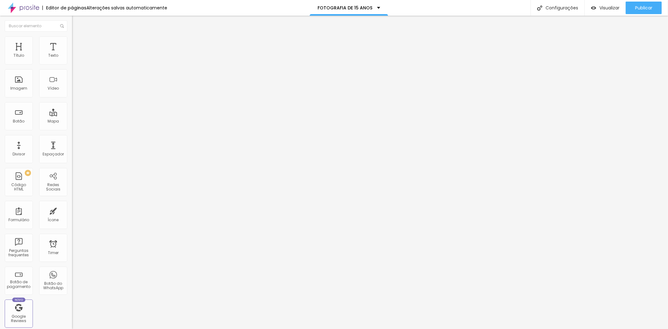
type input "112"
type input "118"
type input "124"
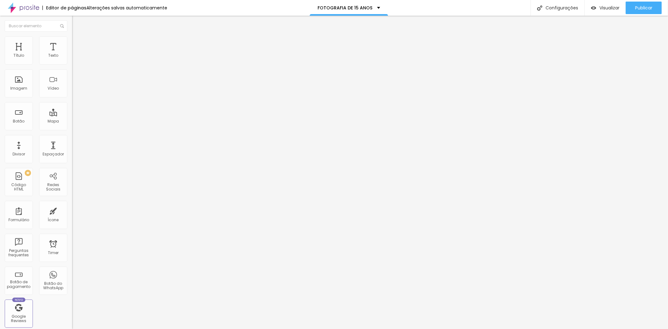
type input "124"
type input "130"
type input "147"
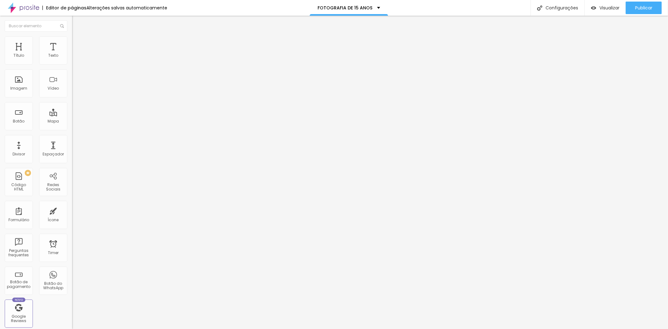
type input "153"
type input "158"
type input "170"
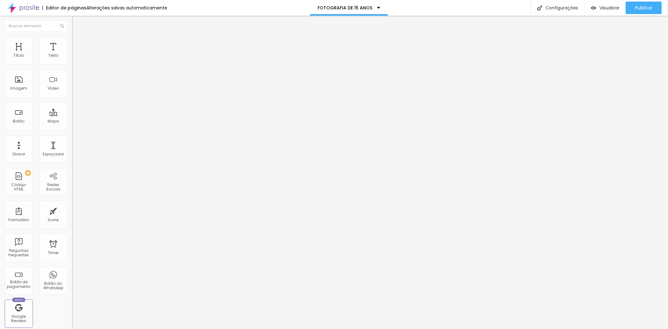
type input "170"
type input "176"
type input "170"
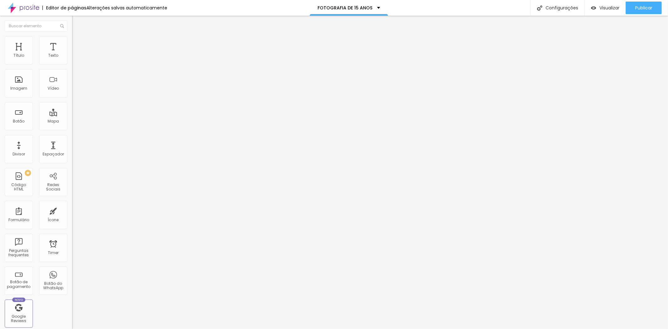
type input "176"
drag, startPoint x: 20, startPoint y: 62, endPoint x: 24, endPoint y: 61, distance: 4.1
type input "176"
click at [72, 115] on input "range" at bounding box center [92, 117] width 40 height 5
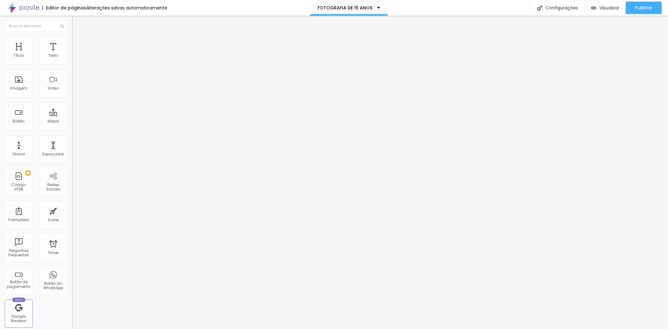
click at [72, 60] on button "button" at bounding box center [76, 57] width 9 height 7
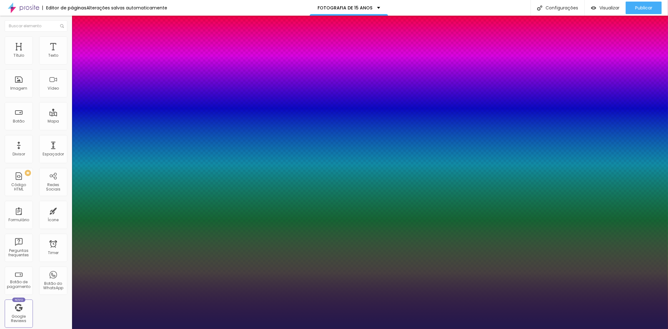
type input "1"
click at [356, 329] on div at bounding box center [334, 329] width 668 height 0
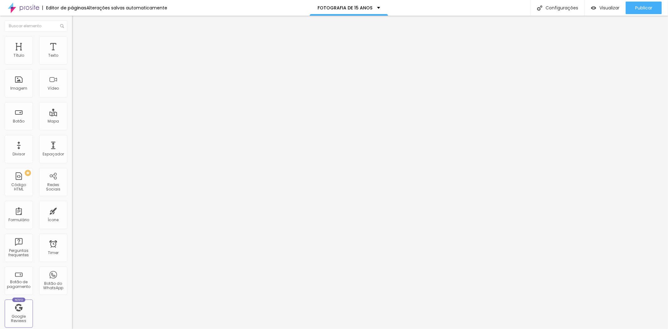
click at [72, 60] on div "Tipografia Voltar ao padrão" at bounding box center [108, 52] width 72 height 18
click at [72, 60] on button "button" at bounding box center [76, 57] width 9 height 7
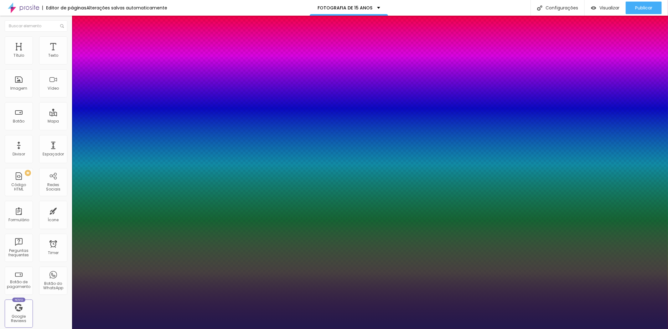
type input "1"
type input "8"
type input "2"
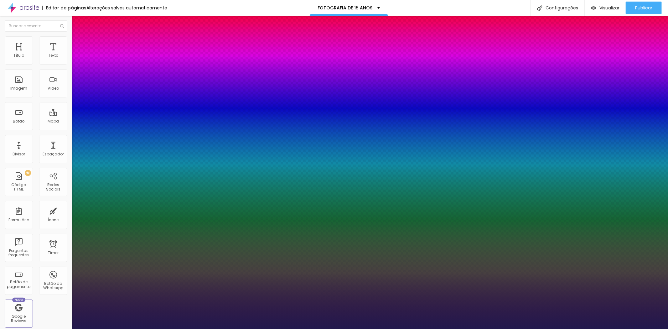
type input "1"
click at [322, 329] on div at bounding box center [334, 329] width 668 height 0
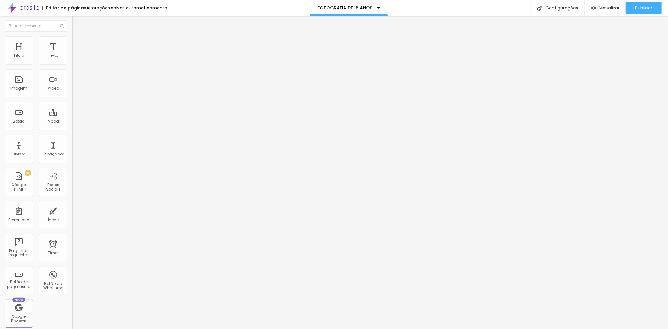
click at [72, 66] on div "Tipografia Voltar ao padrão Sombra DESATIVADO Voltar ao padrão" at bounding box center [108, 62] width 72 height 39
click at [72, 60] on button "button" at bounding box center [76, 57] width 9 height 7
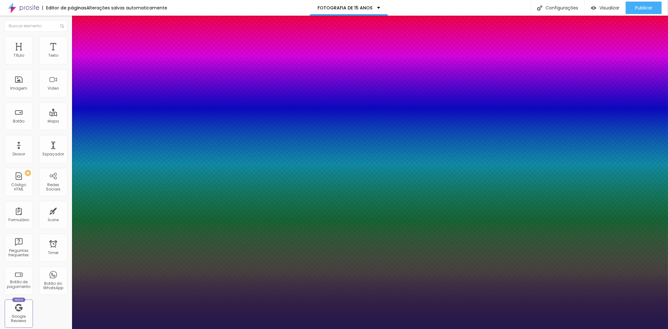
click at [342, 329] on div at bounding box center [334, 329] width 668 height 0
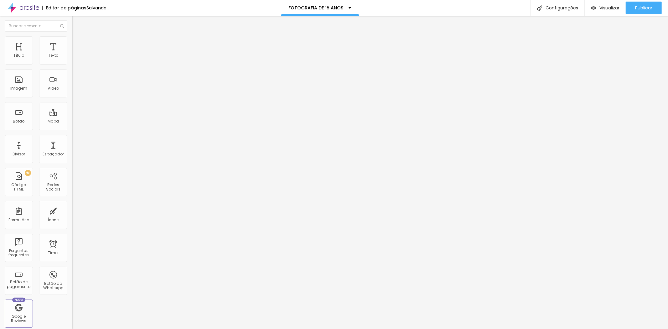
click at [72, 115] on input "range" at bounding box center [92, 117] width 40 height 5
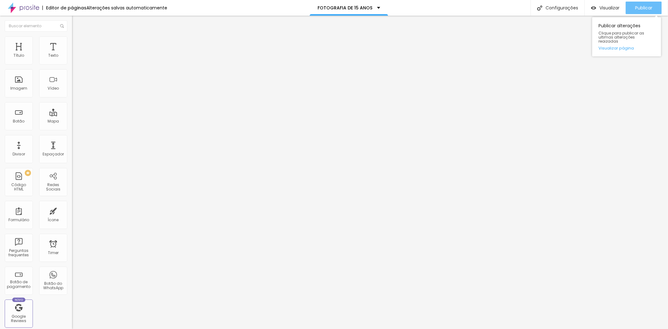
click at [639, 7] on span "Publicar" at bounding box center [643, 7] width 17 height 5
click at [72, 94] on button "button" at bounding box center [76, 90] width 9 height 7
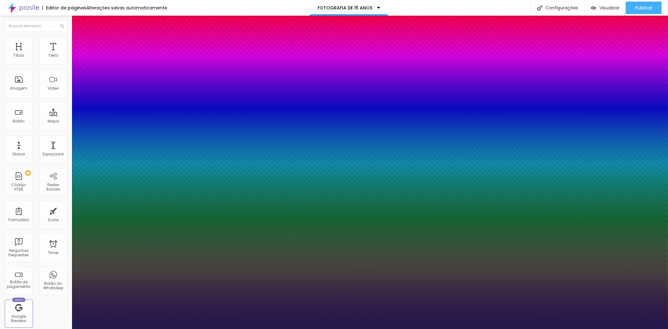
click at [372, 329] on div at bounding box center [334, 329] width 668 height 0
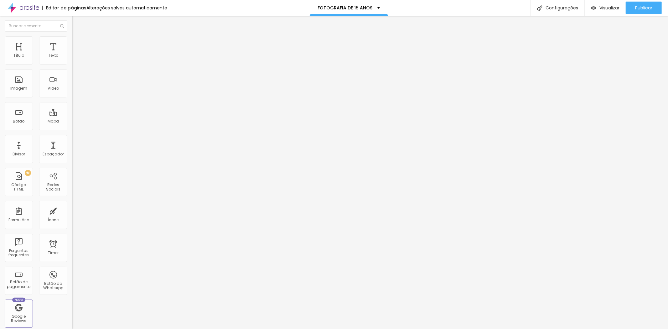
click at [72, 94] on button "button" at bounding box center [76, 90] width 9 height 7
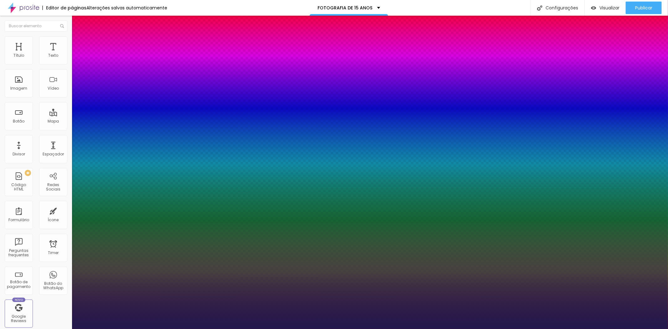
click at [251, 329] on div at bounding box center [334, 329] width 668 height 0
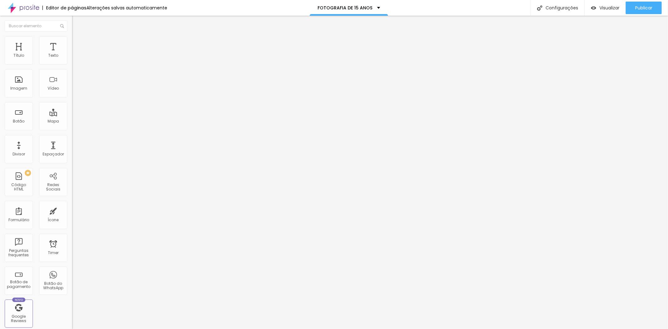
click at [75, 92] on icon "button" at bounding box center [77, 90] width 4 height 4
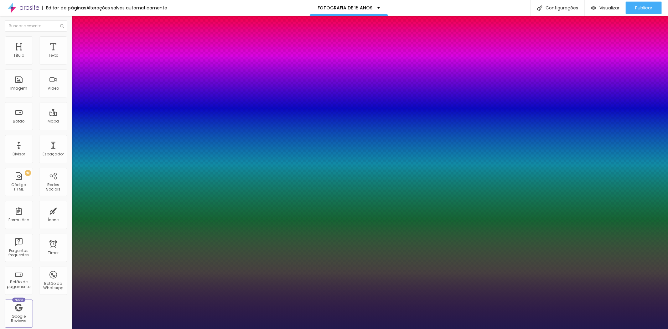
click at [129, 329] on div at bounding box center [334, 329] width 668 height 0
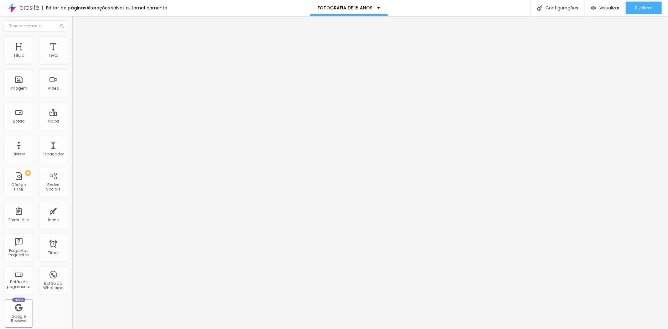
click at [77, 23] on div "Editar Título" at bounding box center [95, 22] width 36 height 5
click at [78, 43] on span "Estilo" at bounding box center [83, 40] width 10 height 5
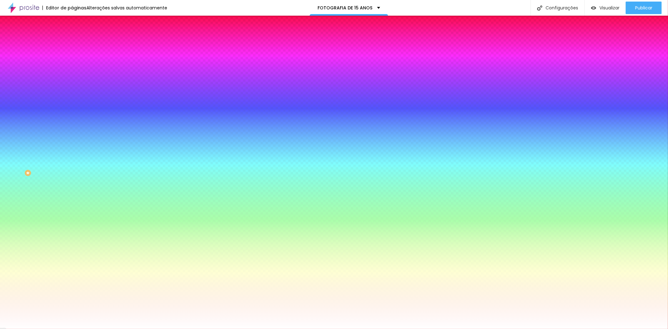
click at [72, 60] on div at bounding box center [108, 60] width 72 height 0
drag, startPoint x: 15, startPoint y: 73, endPoint x: 0, endPoint y: 62, distance: 18.6
click at [72, 62] on div "Cor de fundo Voltar ao padrão #FFFFFF Sombra DESATIVADO Voltar ao padrão Borda …" at bounding box center [108, 77] width 72 height 56
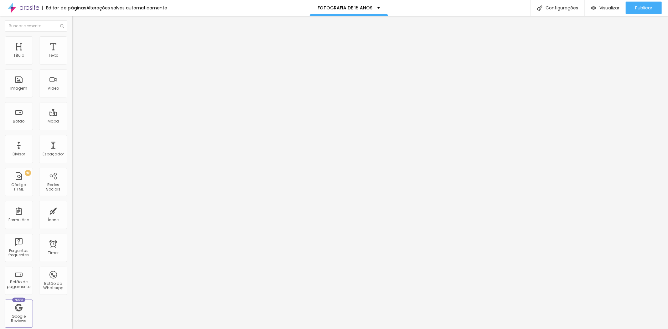
click at [78, 43] on span "Estilo" at bounding box center [83, 40] width 10 height 5
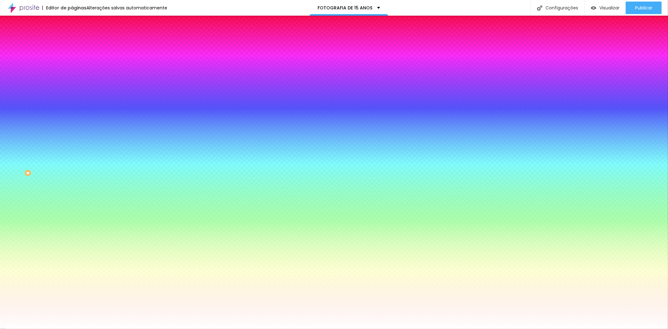
click at [78, 44] on span "Avançado" at bounding box center [88, 46] width 21 height 5
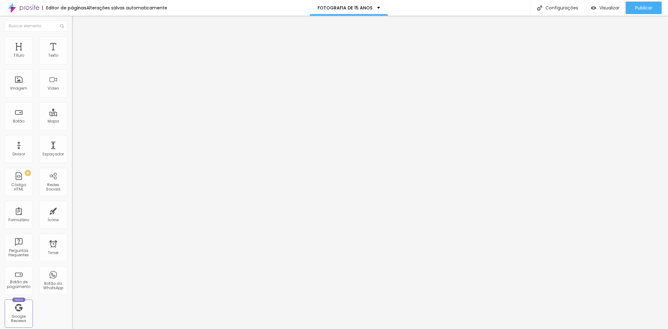
click at [72, 36] on li "Conteúdo" at bounding box center [108, 33] width 72 height 6
click at [72, 42] on li "Estilo" at bounding box center [108, 39] width 72 height 6
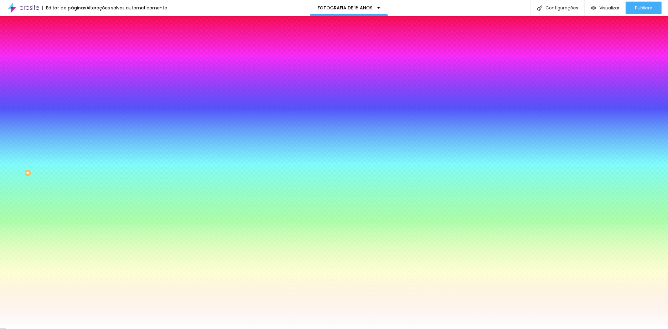
click at [75, 99] on icon "button" at bounding box center [77, 101] width 4 height 4
drag, startPoint x: 70, startPoint y: 114, endPoint x: 108, endPoint y: 114, distance: 37.9
click at [204, 329] on div at bounding box center [334, 329] width 668 height 0
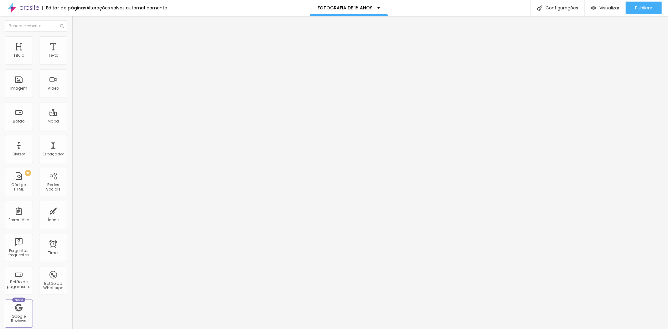
click at [72, 94] on button "button" at bounding box center [76, 90] width 9 height 7
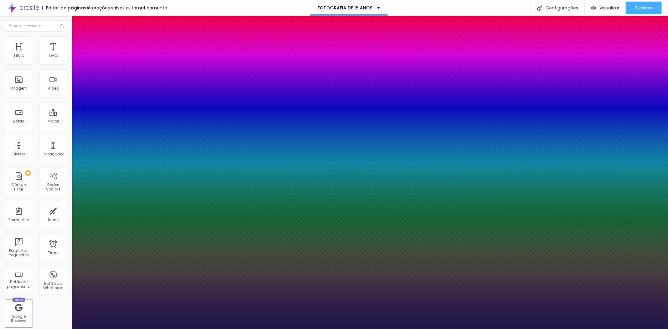
click at [359, 329] on div at bounding box center [334, 329] width 668 height 0
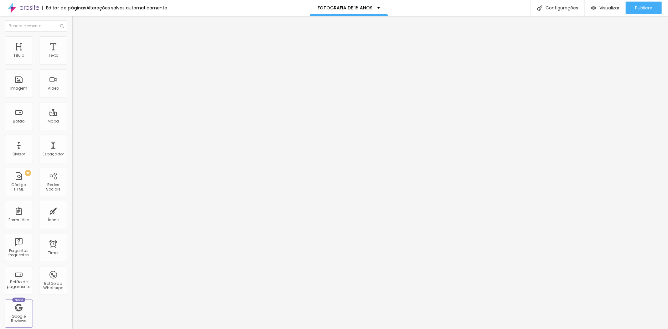
click at [75, 92] on icon "button" at bounding box center [77, 90] width 4 height 4
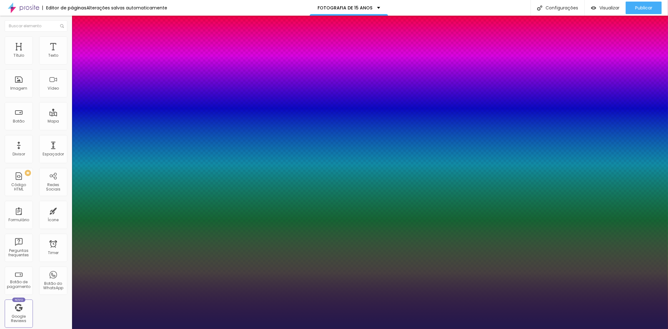
click at [323, 329] on div at bounding box center [334, 329] width 668 height 0
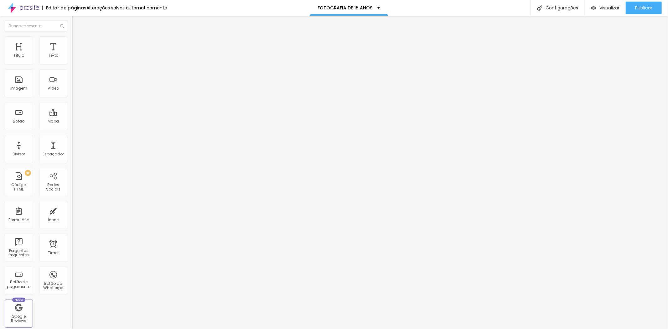
click at [75, 92] on icon "button" at bounding box center [77, 90] width 4 height 4
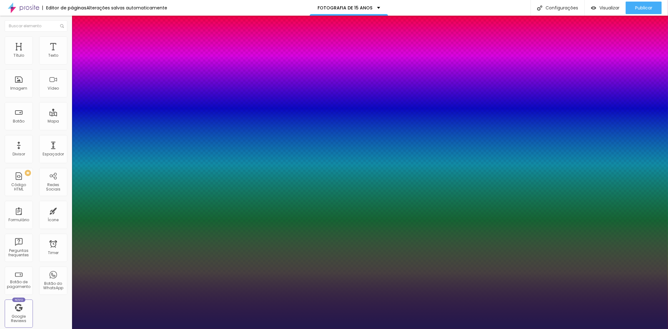
click at [474, 329] on div at bounding box center [334, 329] width 668 height 0
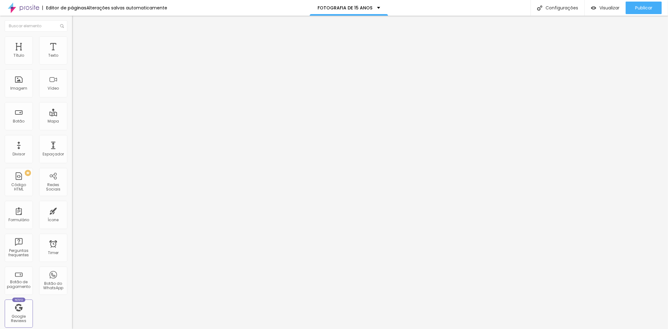
click at [75, 92] on icon "button" at bounding box center [77, 90] width 4 height 4
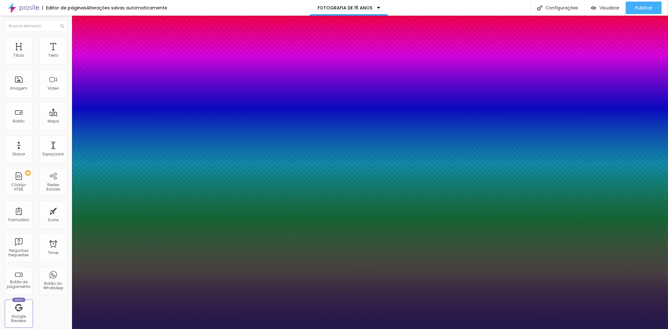
click at [233, 329] on div at bounding box center [334, 329] width 668 height 0
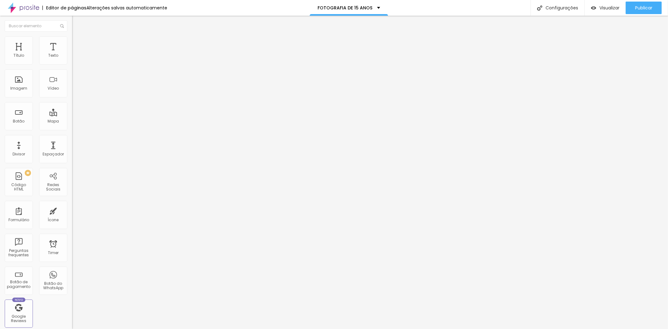
click at [78, 43] on span "Estilo" at bounding box center [83, 40] width 10 height 5
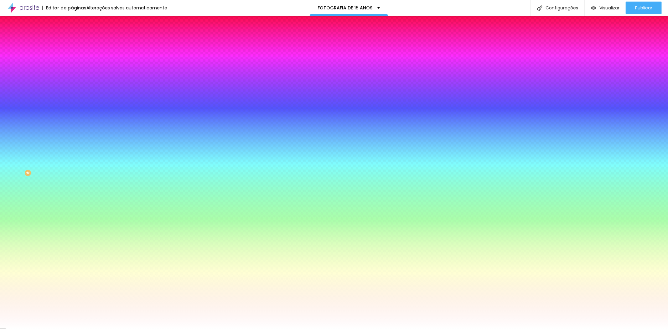
click at [72, 60] on div at bounding box center [108, 60] width 72 height 0
drag, startPoint x: 12, startPoint y: 74, endPoint x: 5, endPoint y: 71, distance: 7.3
click at [72, 71] on div "Cor de fundo Voltar ao padrão #F7F7F7 Sombra DESATIVADO Voltar ao padrão Borda …" at bounding box center [108, 77] width 72 height 56
click at [72, 63] on input "#F7F7F7" at bounding box center [109, 63] width 75 height 6
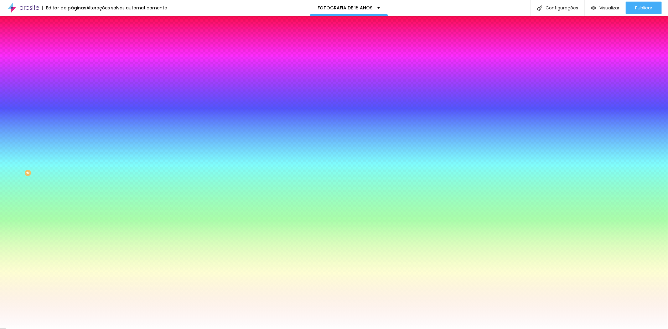
click at [72, 63] on input "#F7F7F7" at bounding box center [109, 63] width 75 height 6
click at [75, 99] on icon "button" at bounding box center [77, 101] width 4 height 4
drag, startPoint x: 69, startPoint y: 115, endPoint x: 104, endPoint y: 117, distance: 35.2
click at [320, 329] on div at bounding box center [334, 329] width 668 height 0
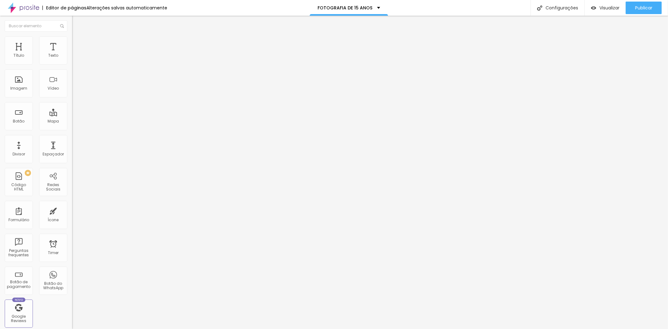
click at [78, 43] on span "Estilo" at bounding box center [83, 40] width 10 height 5
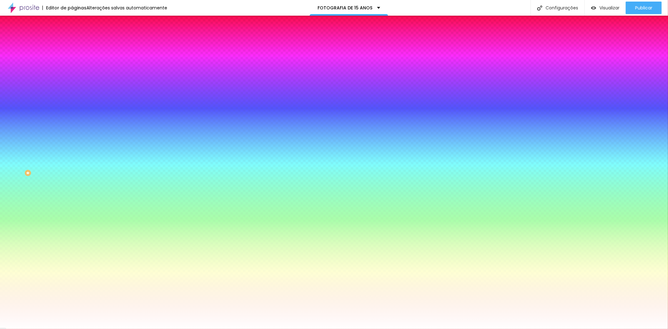
click at [72, 81] on button "button" at bounding box center [76, 84] width 9 height 7
click at [62, 329] on div at bounding box center [334, 329] width 668 height 0
click at [75, 99] on icon "button" at bounding box center [77, 101] width 4 height 4
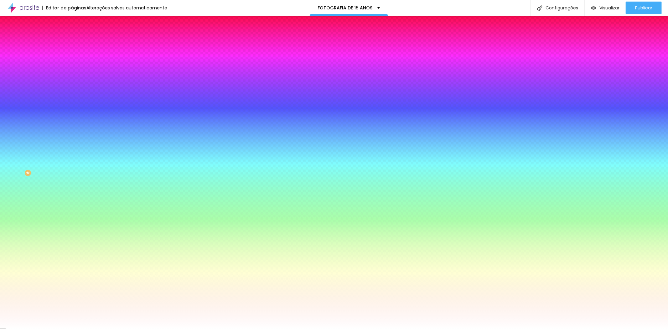
click at [191, 329] on div at bounding box center [334, 329] width 668 height 0
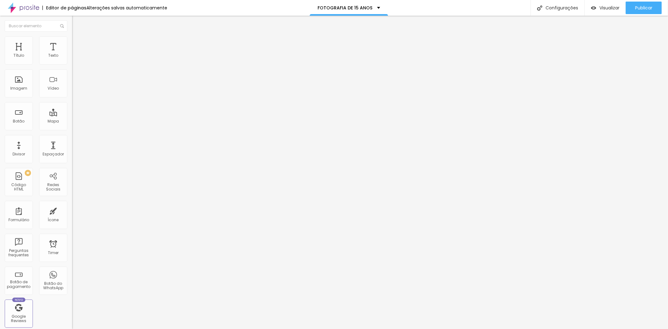
click at [78, 43] on span "Estilo" at bounding box center [83, 40] width 10 height 5
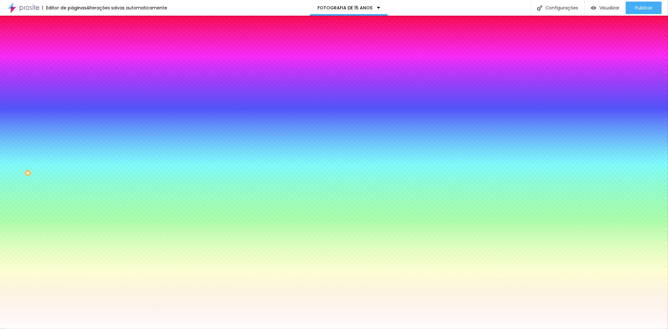
click at [72, 60] on div at bounding box center [108, 60] width 72 height 0
drag, startPoint x: 46, startPoint y: 61, endPoint x: 54, endPoint y: 48, distance: 15.9
click at [72, 60] on div at bounding box center [108, 60] width 72 height 0
click at [72, 46] on li "Avançado" at bounding box center [108, 46] width 72 height 6
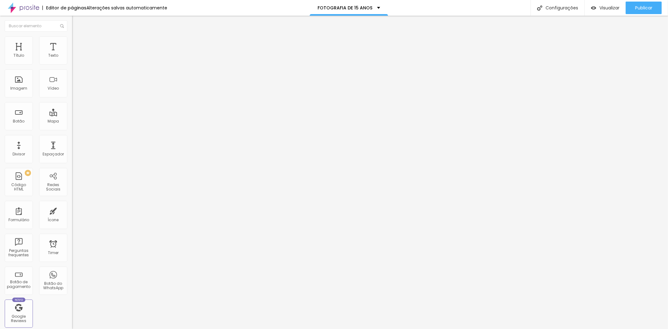
click at [72, 36] on li "Estilo" at bounding box center [108, 39] width 72 height 6
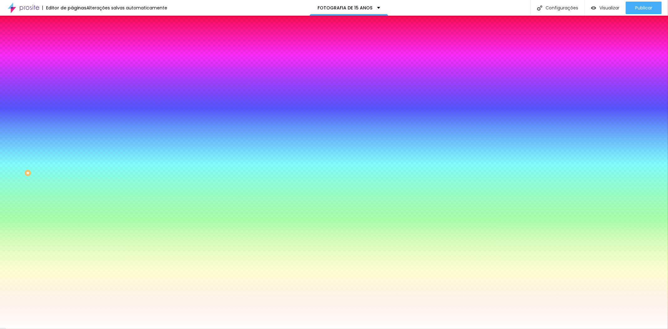
click at [72, 98] on button "button" at bounding box center [76, 101] width 9 height 7
click at [467, 329] on div at bounding box center [334, 329] width 668 height 0
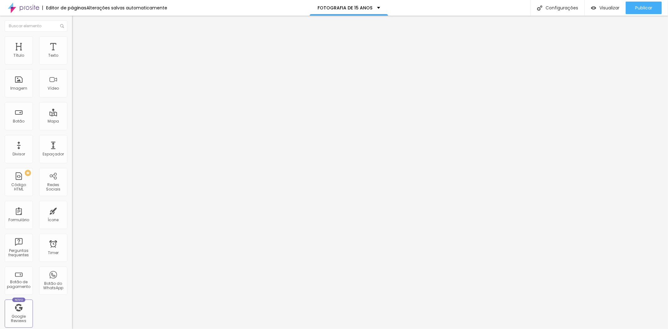
click at [78, 43] on span "Estilo" at bounding box center [83, 40] width 10 height 5
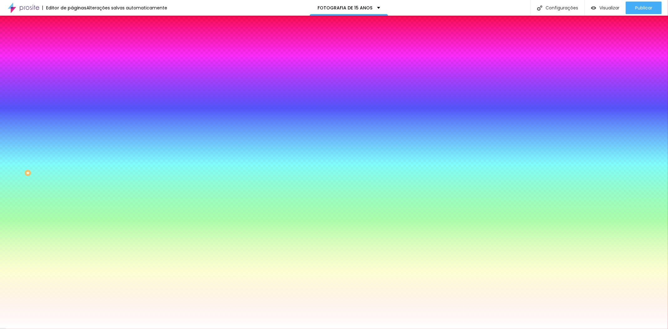
click at [72, 98] on button "button" at bounding box center [76, 101] width 9 height 7
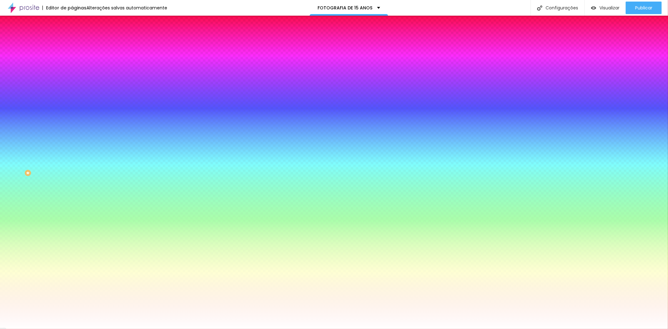
click at [446, 329] on div at bounding box center [334, 329] width 668 height 0
click at [72, 60] on div at bounding box center [108, 60] width 72 height 0
click at [72, 62] on input "#FFFFFF" at bounding box center [109, 63] width 75 height 6
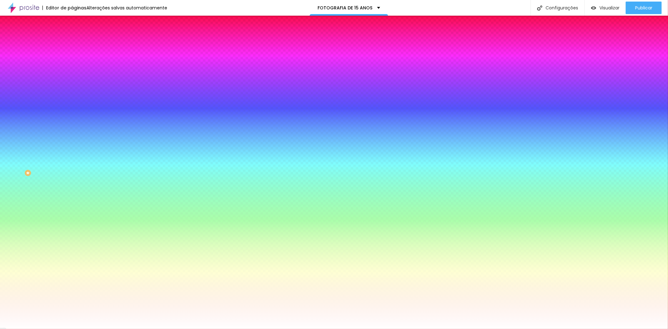
click at [72, 62] on input "#FFFFFF" at bounding box center [109, 63] width 75 height 6
paste input "7F7F7"
paste input
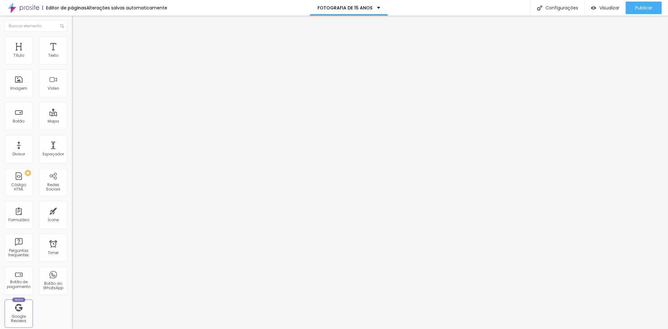
click at [78, 43] on span "Estilo" at bounding box center [83, 40] width 10 height 5
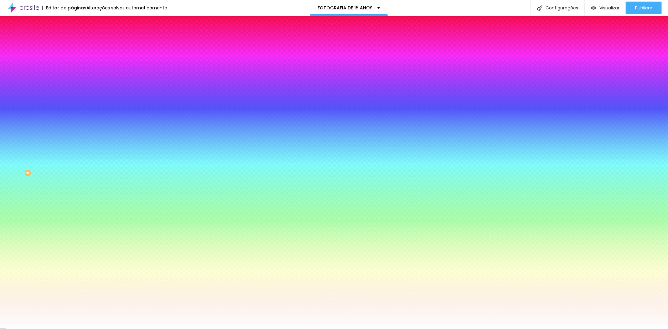
click at [72, 64] on input "#FEFEFE" at bounding box center [109, 63] width 75 height 6
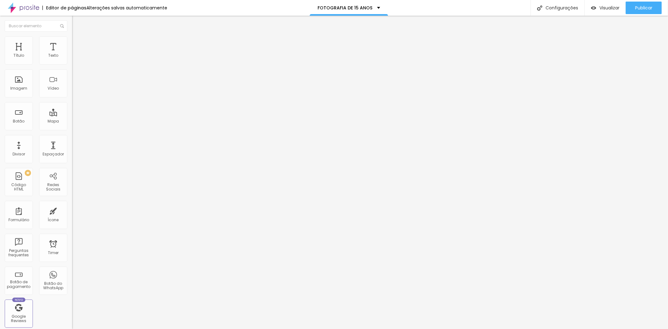
click at [72, 42] on li "Estilo" at bounding box center [108, 39] width 72 height 6
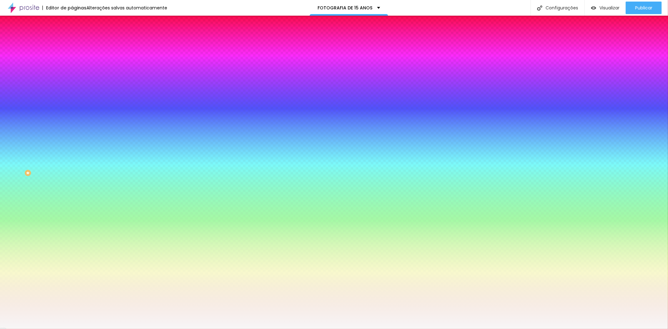
click at [72, 63] on input "#F7F7F7" at bounding box center [109, 63] width 75 height 6
paste input "EFEFE"
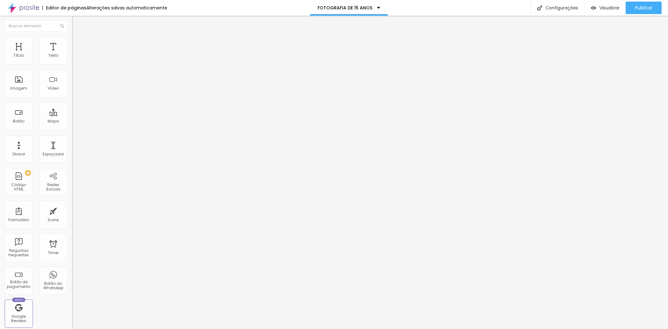
click at [72, 94] on button "button" at bounding box center [76, 90] width 9 height 7
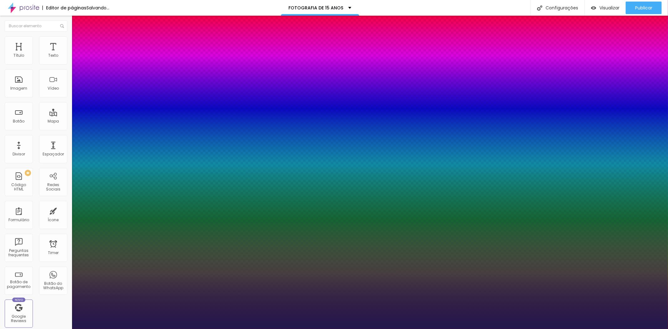
click at [247, 329] on div at bounding box center [334, 329] width 668 height 0
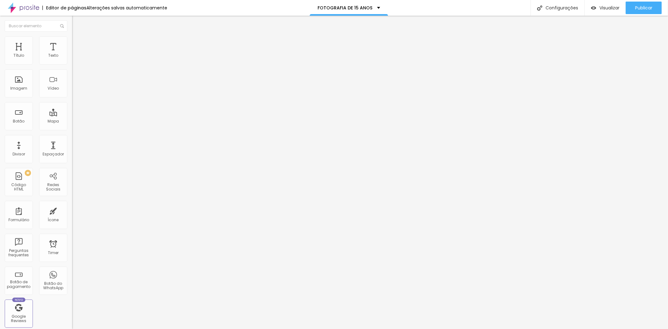
click at [72, 94] on button "button" at bounding box center [76, 90] width 9 height 7
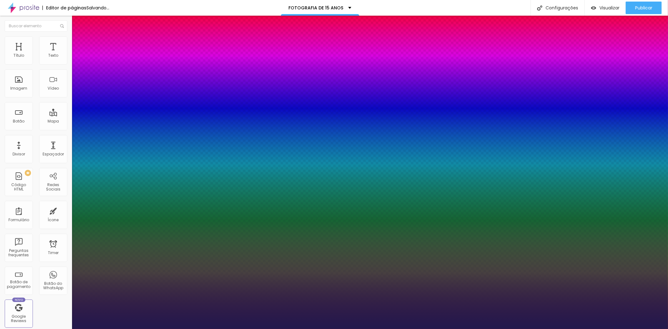
click at [480, 329] on div at bounding box center [334, 329] width 668 height 0
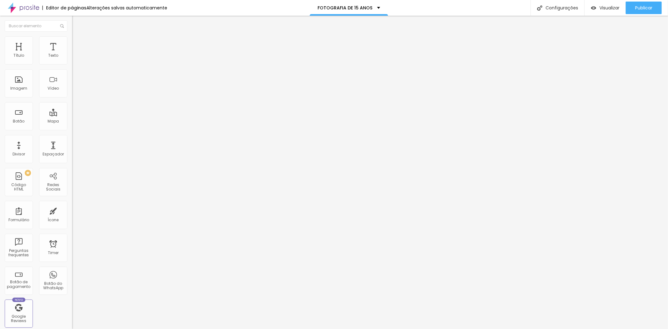
click at [72, 94] on button "button" at bounding box center [76, 90] width 9 height 7
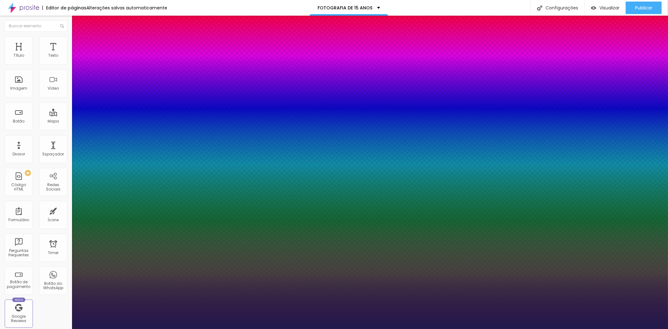
click at [569, 329] on div at bounding box center [334, 329] width 668 height 0
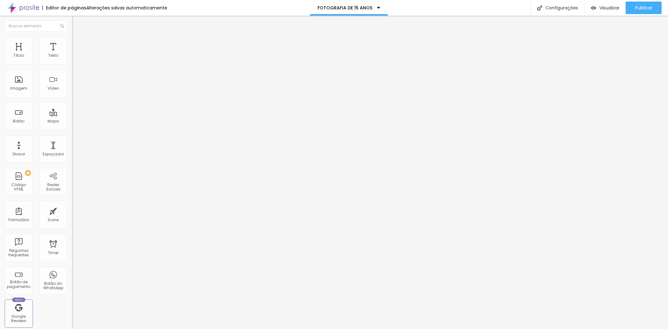
click at [72, 115] on input "range" at bounding box center [92, 117] width 40 height 5
click at [75, 76] on icon "button" at bounding box center [77, 78] width 4 height 4
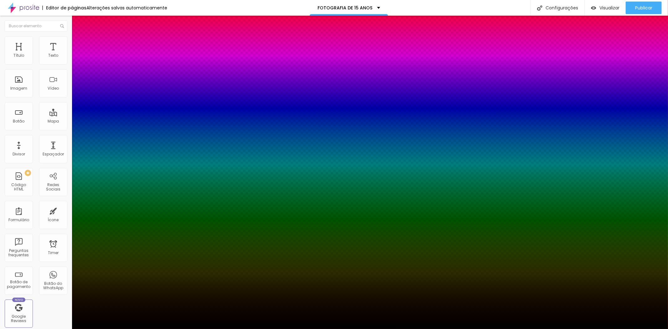
click at [60, 329] on div at bounding box center [334, 329] width 668 height 0
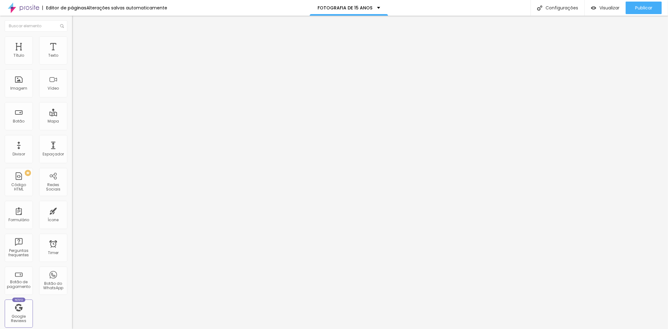
click at [72, 60] on button "button" at bounding box center [76, 57] width 9 height 7
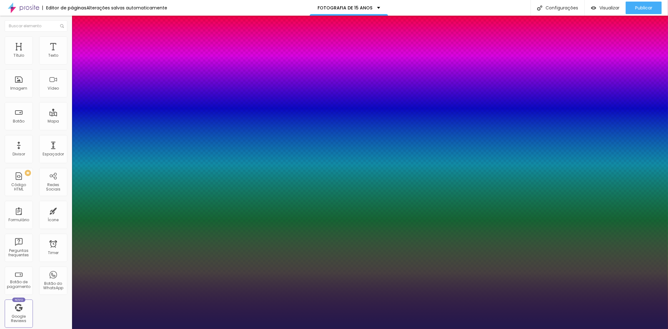
click at [592, 329] on div at bounding box center [334, 329] width 668 height 0
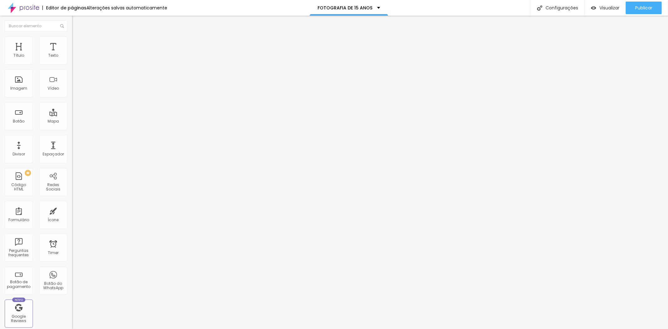
click at [78, 42] on span "Avançado" at bounding box center [88, 40] width 21 height 5
drag, startPoint x: 18, startPoint y: 60, endPoint x: 48, endPoint y: 81, distance: 36.3
click at [72, 115] on input "range" at bounding box center [92, 117] width 40 height 5
click at [78, 43] on span "Avançado" at bounding box center [88, 40] width 21 height 5
drag, startPoint x: 16, startPoint y: 74, endPoint x: 10, endPoint y: 79, distance: 8.5
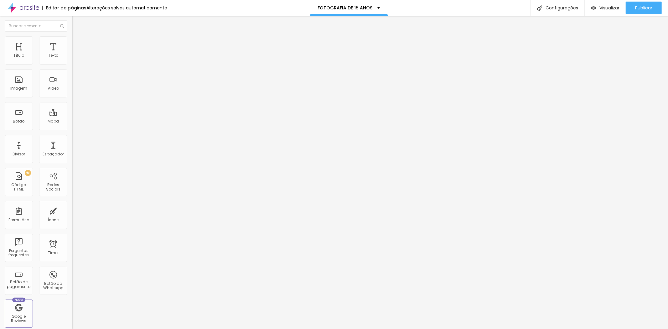
click at [72, 204] on input "range" at bounding box center [92, 206] width 40 height 5
click at [72, 115] on input "range" at bounding box center [92, 117] width 40 height 5
click at [654, 8] on button "Publicar" at bounding box center [644, 8] width 36 height 13
